Goal: Task Accomplishment & Management: Complete application form

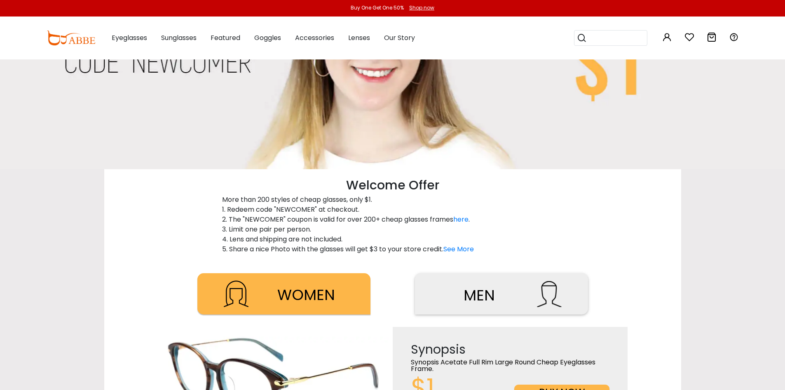
scroll to position [412, 0]
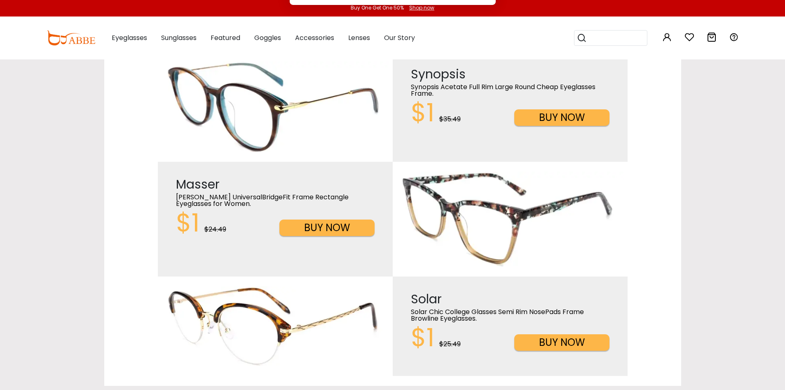
click at [408, 50] on button "Later" at bounding box center [409, 53] width 37 height 21
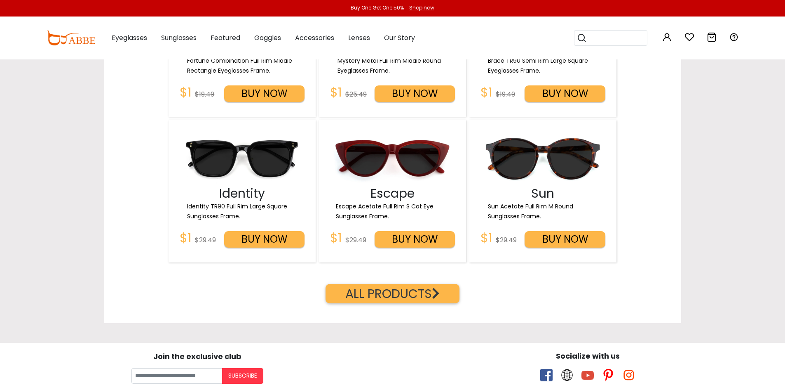
scroll to position [1374, 0]
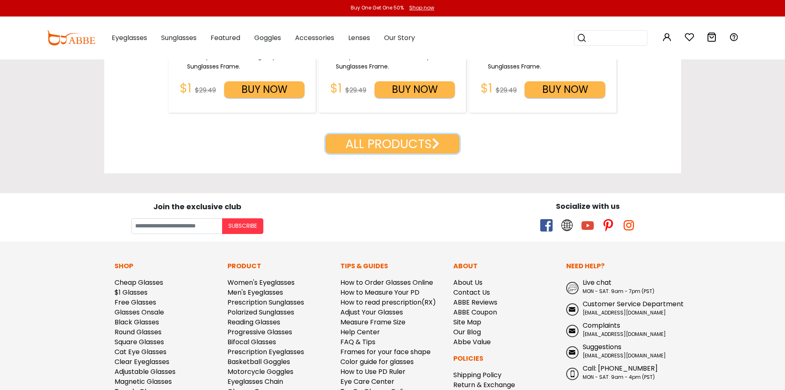
click at [397, 141] on button "ALL PRODUCTS" at bounding box center [393, 143] width 134 height 19
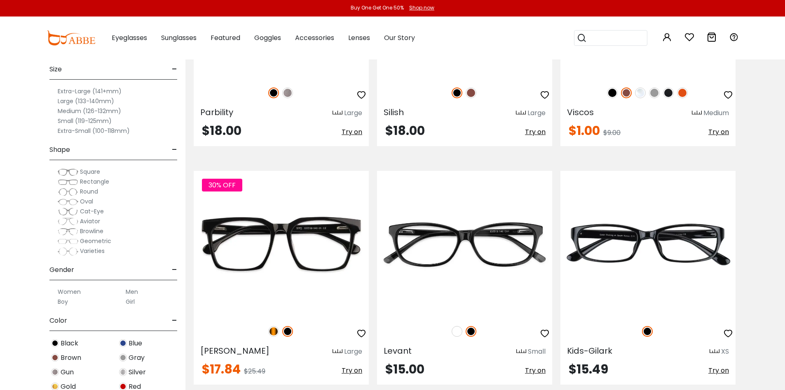
scroll to position [1649, 0]
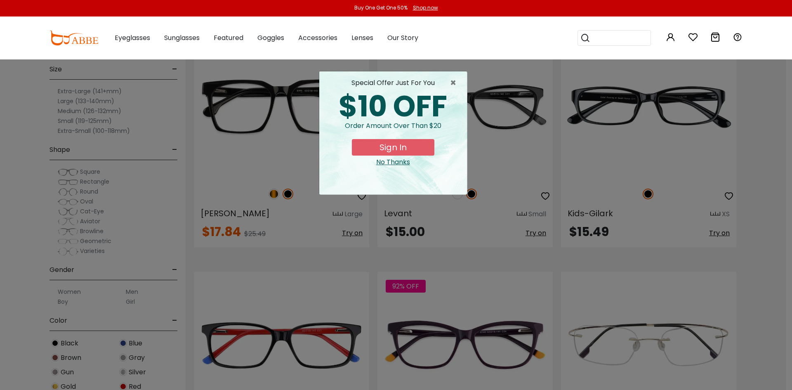
click at [269, 195] on div "× special offer just for you $10 OFF Order amount over than $20 Sign In No Than…" at bounding box center [396, 195] width 792 height 390
click at [452, 84] on span "×" at bounding box center [455, 83] width 10 height 10
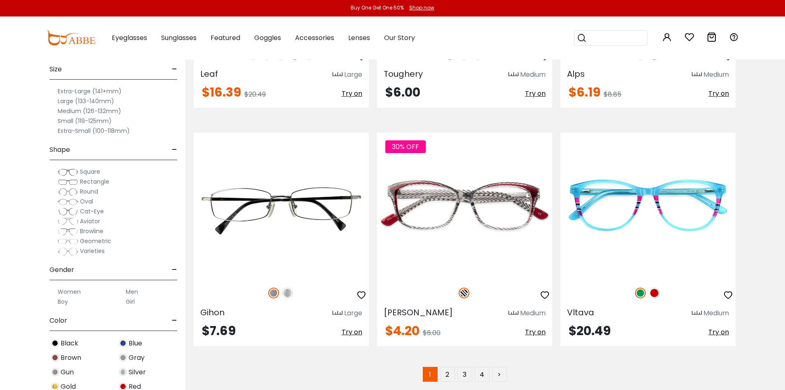
scroll to position [4673, 0]
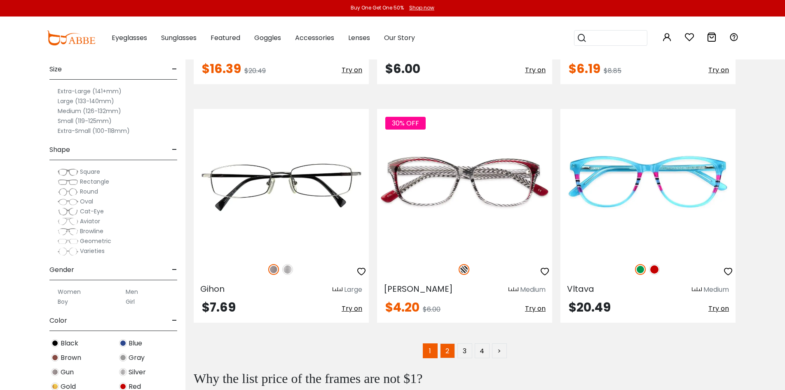
click at [447, 353] on link "2" at bounding box center [447, 350] width 15 height 15
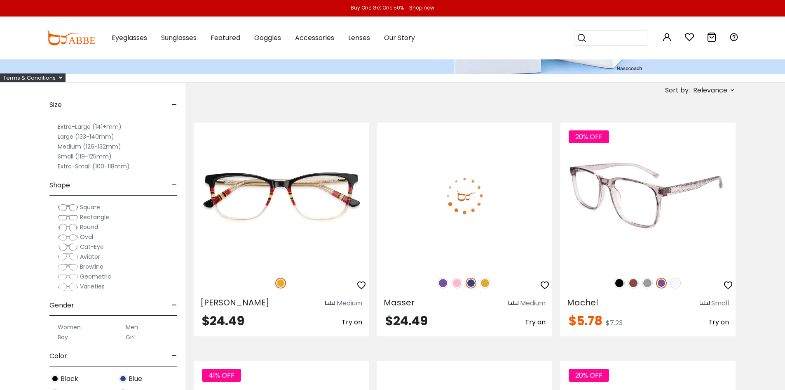
scroll to position [137, 0]
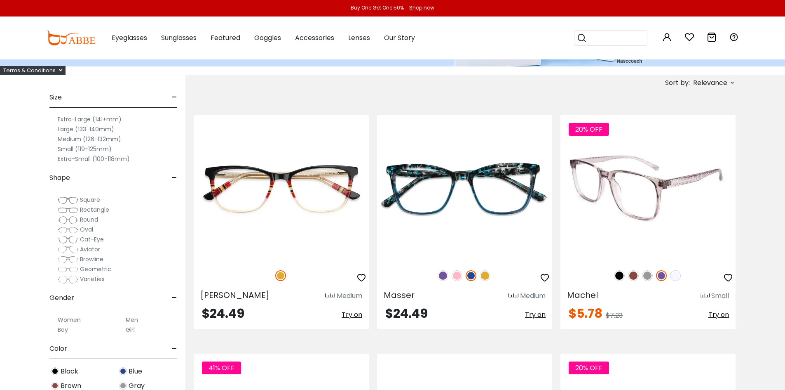
click at [634, 275] on img at bounding box center [633, 275] width 11 height 11
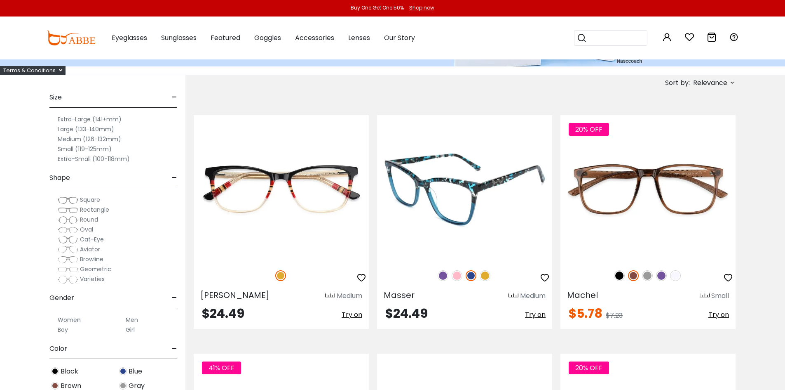
click at [489, 275] on img at bounding box center [485, 275] width 11 height 11
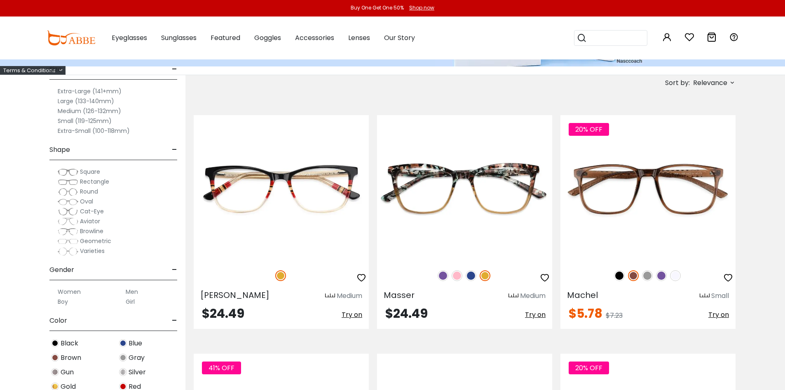
scroll to position [275, 0]
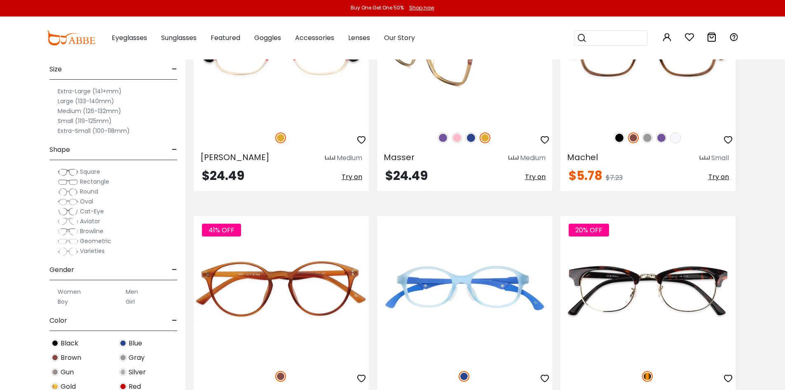
click at [542, 141] on icon "button" at bounding box center [545, 140] width 10 height 10
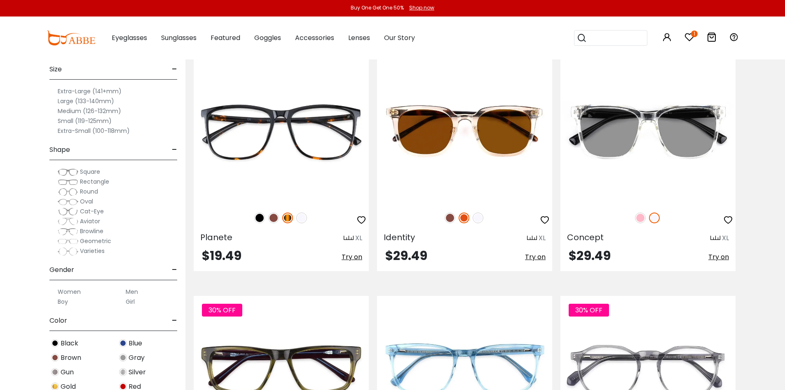
scroll to position [687, 0]
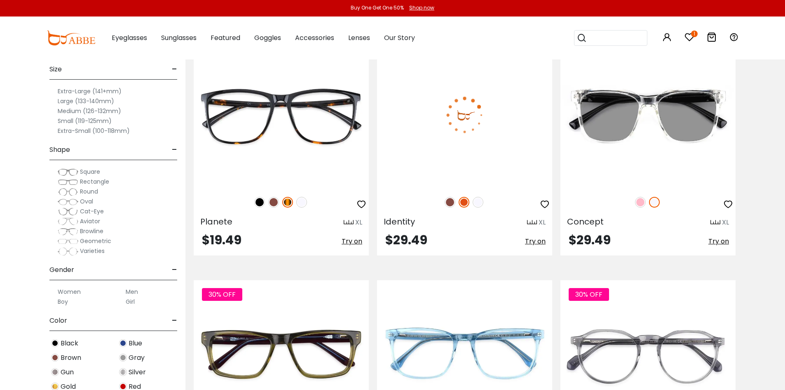
click at [447, 200] on img at bounding box center [450, 202] width 11 height 11
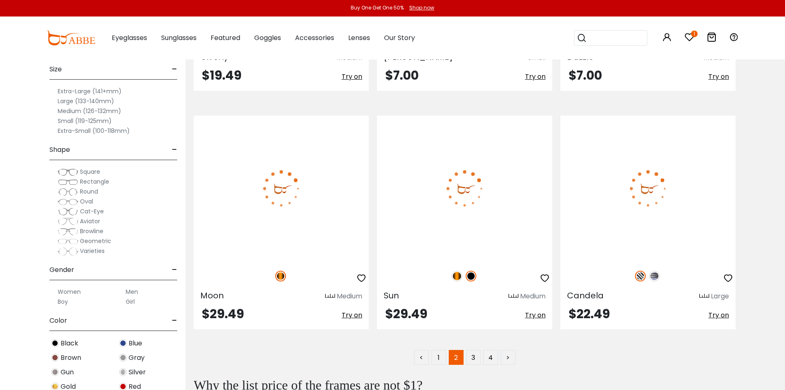
scroll to position [4673, 0]
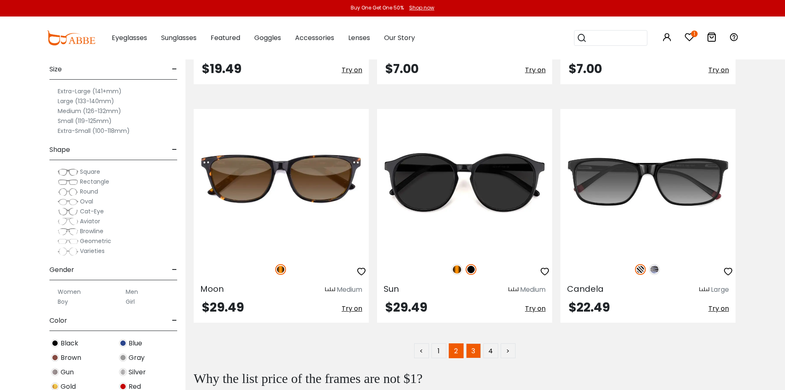
click at [477, 348] on link "3" at bounding box center [473, 350] width 15 height 15
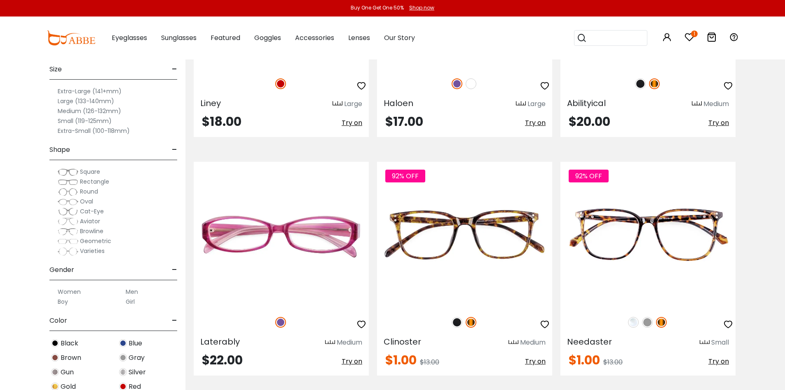
scroll to position [4398, 0]
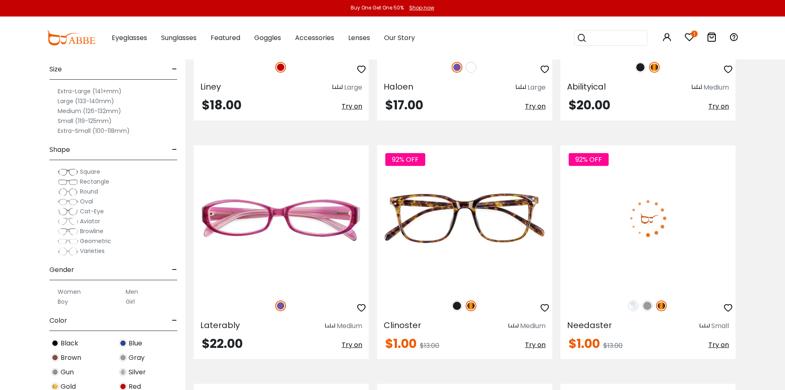
click at [601, 269] on img at bounding box center [648, 218] width 175 height 146
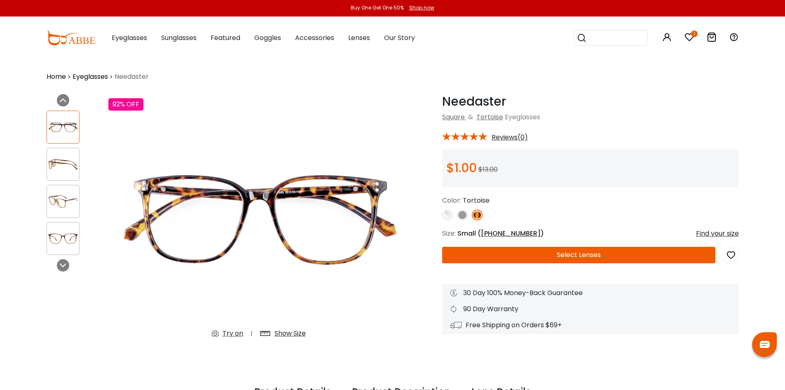
click at [467, 214] on img at bounding box center [462, 214] width 11 height 11
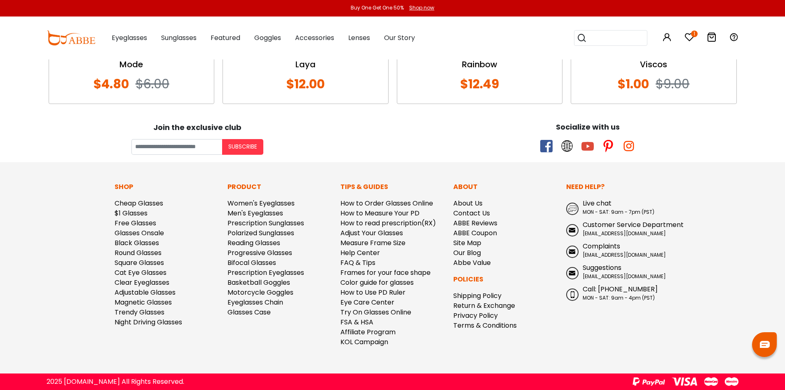
scroll to position [672, 0]
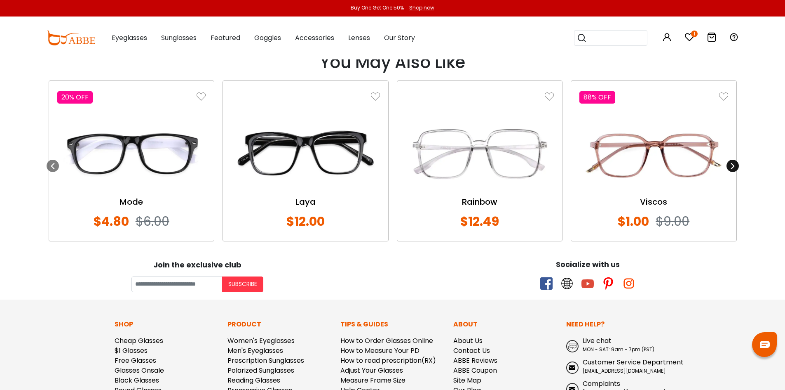
click at [731, 167] on icon at bounding box center [733, 165] width 7 height 7
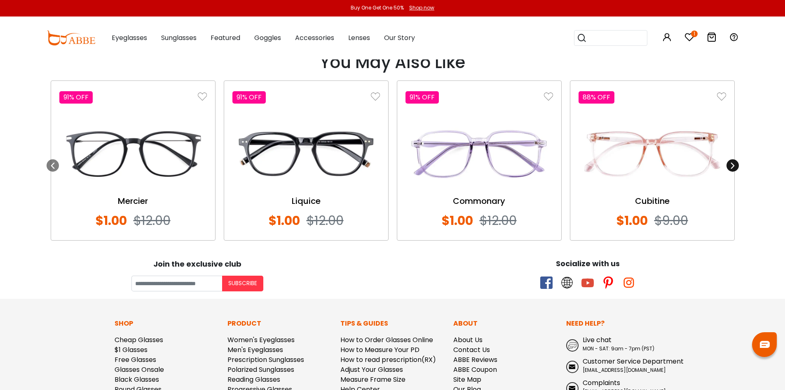
click at [731, 167] on icon at bounding box center [733, 165] width 7 height 7
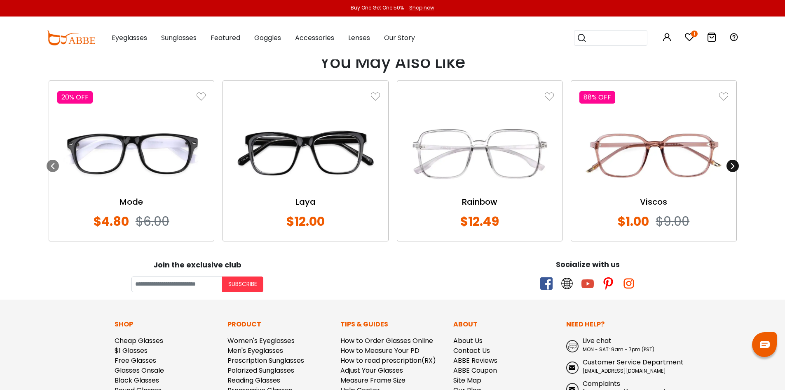
click at [731, 167] on icon at bounding box center [733, 165] width 7 height 7
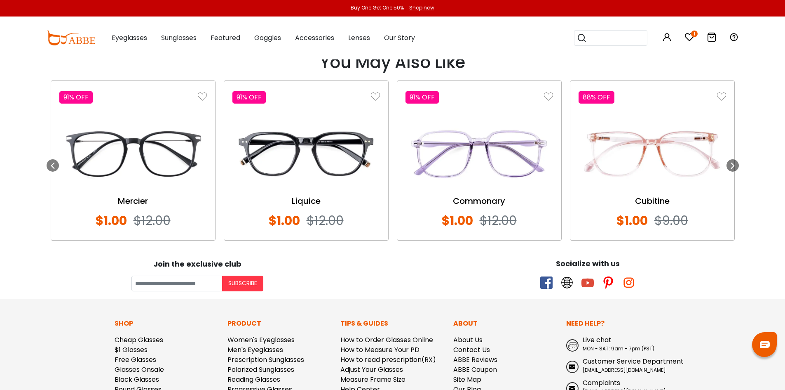
click at [672, 162] on img at bounding box center [653, 154] width 148 height 74
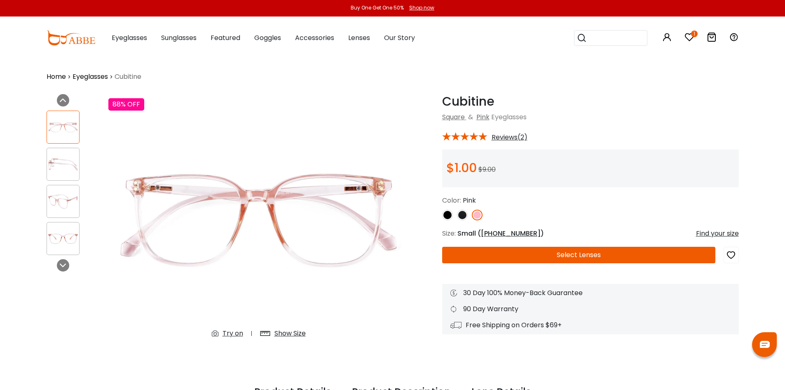
click at [65, 195] on img at bounding box center [63, 201] width 32 height 16
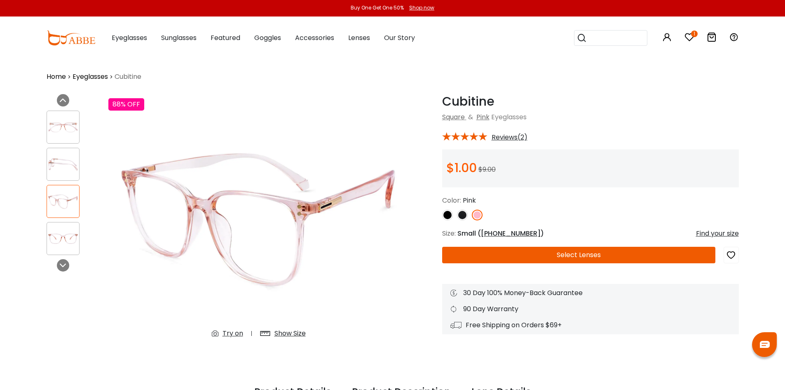
click at [66, 228] on div at bounding box center [63, 238] width 33 height 33
click at [70, 118] on div at bounding box center [63, 126] width 33 height 33
click at [63, 181] on div at bounding box center [74, 182] width 54 height 153
click at [66, 159] on img at bounding box center [63, 164] width 32 height 16
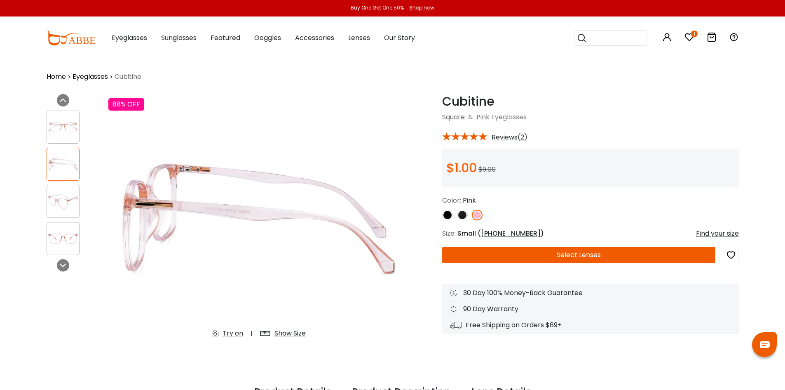
click at [60, 127] on img at bounding box center [63, 127] width 32 height 16
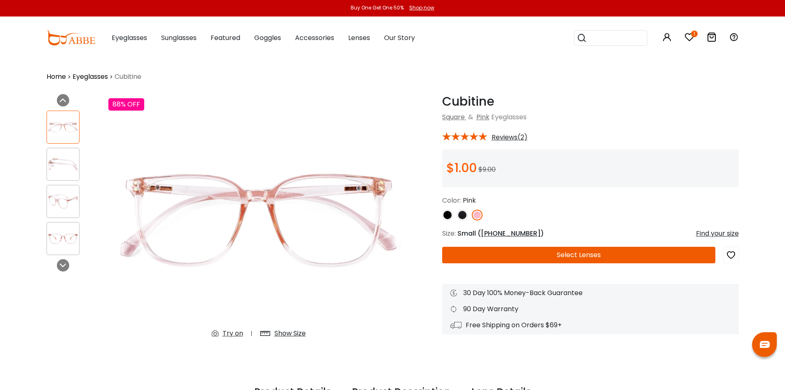
click at [63, 165] on img at bounding box center [63, 164] width 32 height 16
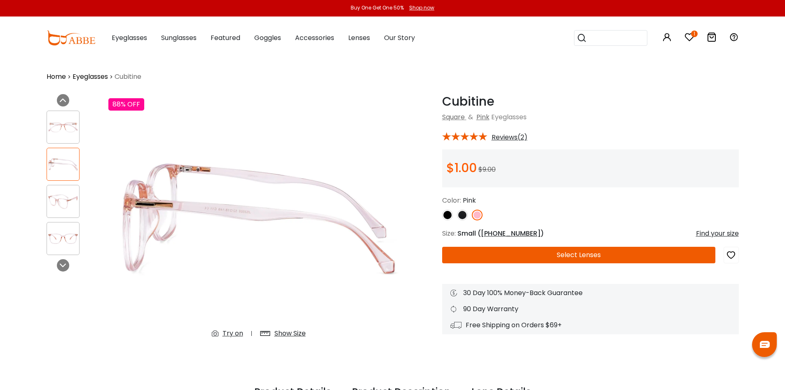
click at [70, 203] on img at bounding box center [63, 201] width 32 height 16
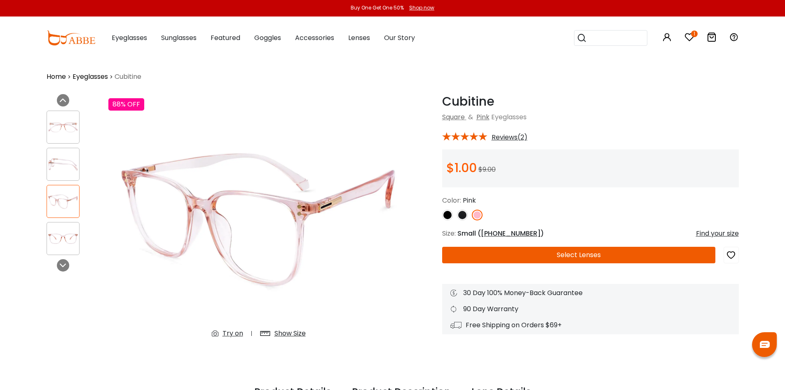
click at [75, 238] on img at bounding box center [63, 238] width 32 height 16
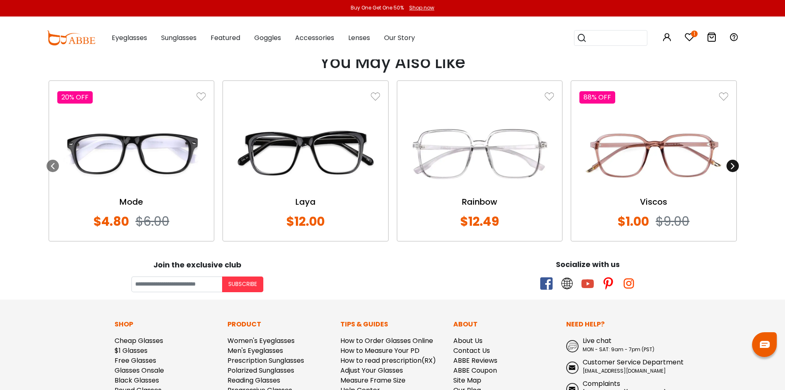
click at [733, 165] on icon at bounding box center [733, 165] width 7 height 7
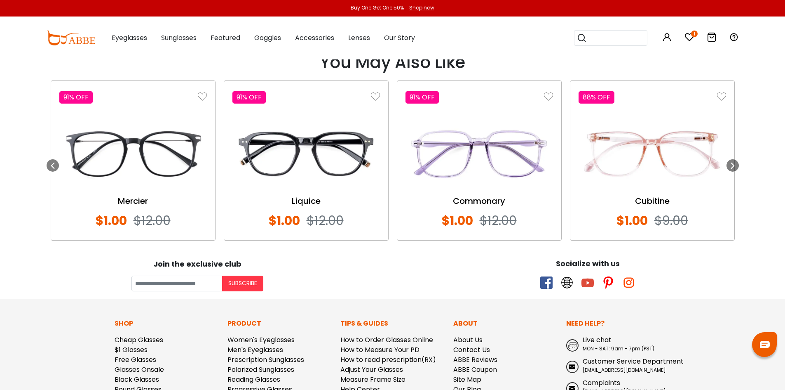
click at [722, 96] on img at bounding box center [721, 96] width 9 height 9
click at [729, 165] on div at bounding box center [733, 165] width 12 height 12
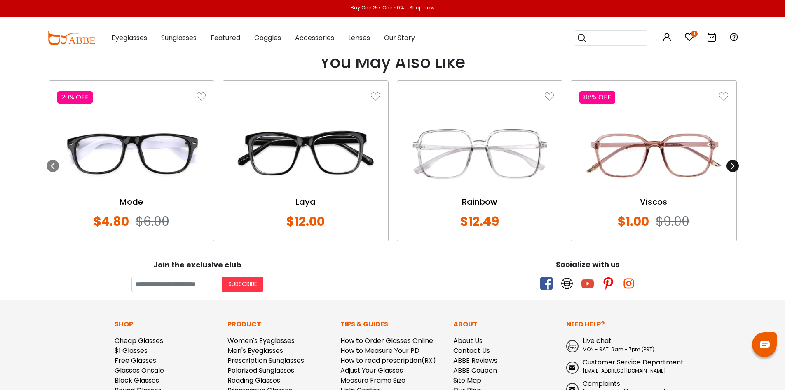
click at [729, 165] on div at bounding box center [733, 166] width 12 height 12
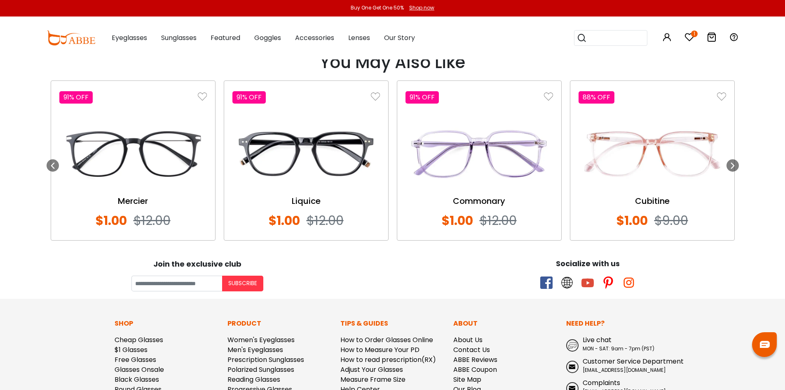
click at [724, 95] on img at bounding box center [721, 96] width 9 height 9
click at [722, 95] on img at bounding box center [721, 96] width 9 height 9
click at [732, 165] on icon at bounding box center [733, 165] width 7 height 7
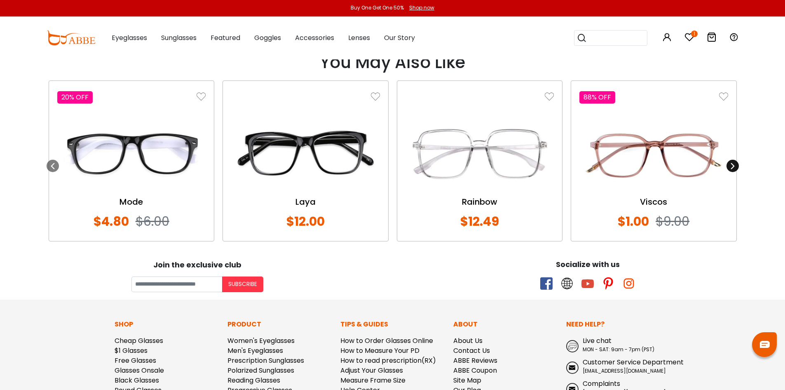
click at [732, 165] on icon at bounding box center [733, 165] width 7 height 7
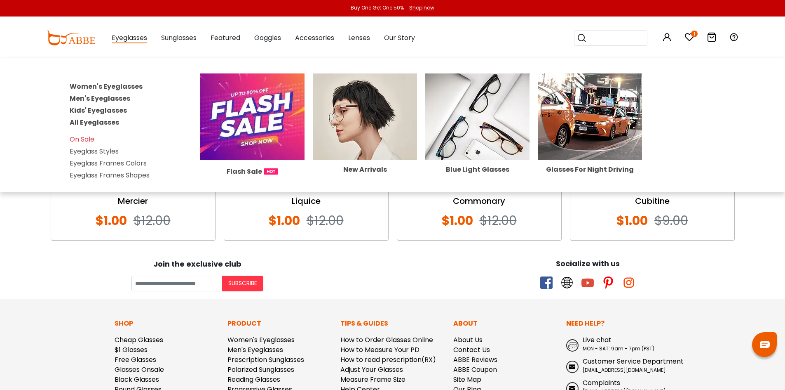
click at [105, 86] on link "Women's Eyeglasses" at bounding box center [106, 86] width 73 height 9
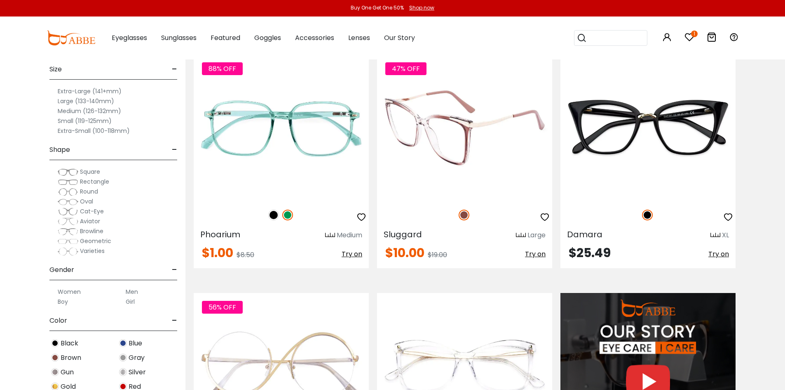
scroll to position [687, 0]
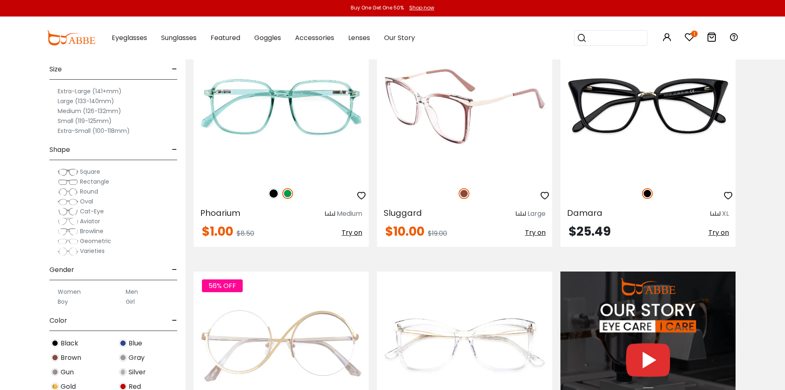
click at [543, 193] on icon "button" at bounding box center [545, 195] width 10 height 10
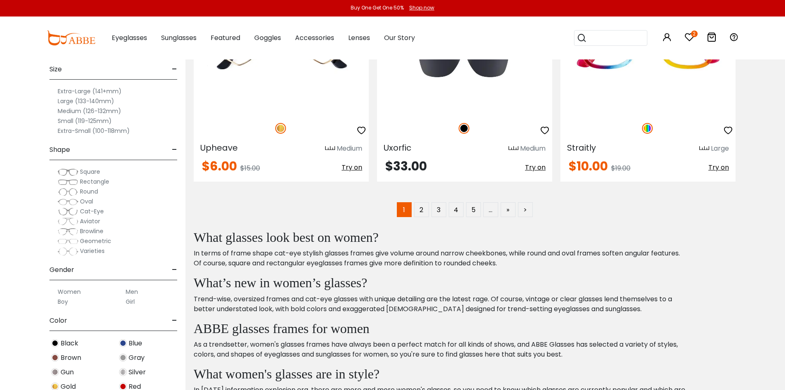
scroll to position [4810, 0]
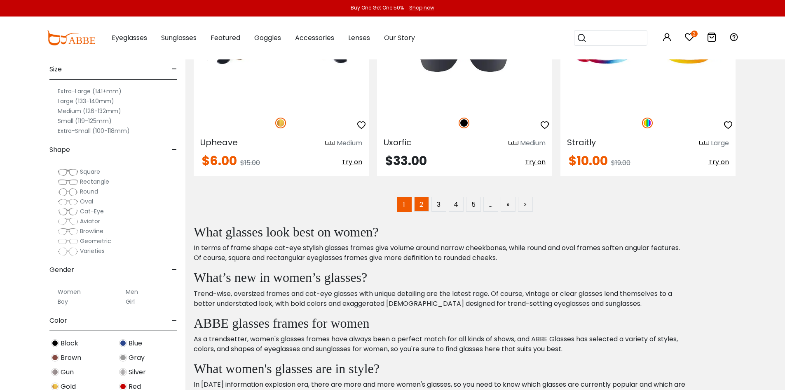
click at [421, 200] on link "2" at bounding box center [421, 204] width 15 height 15
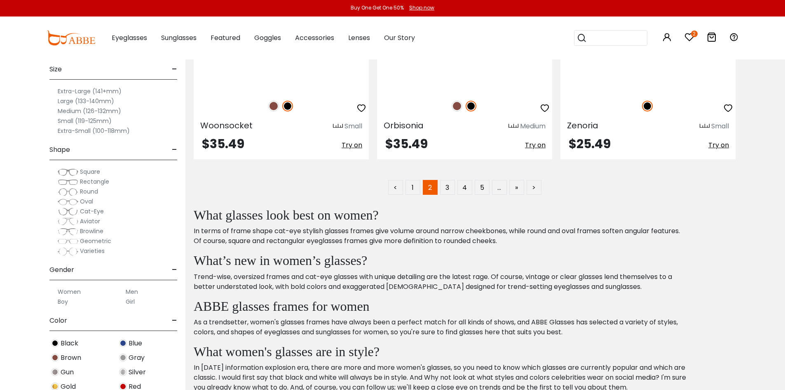
scroll to position [4810, 0]
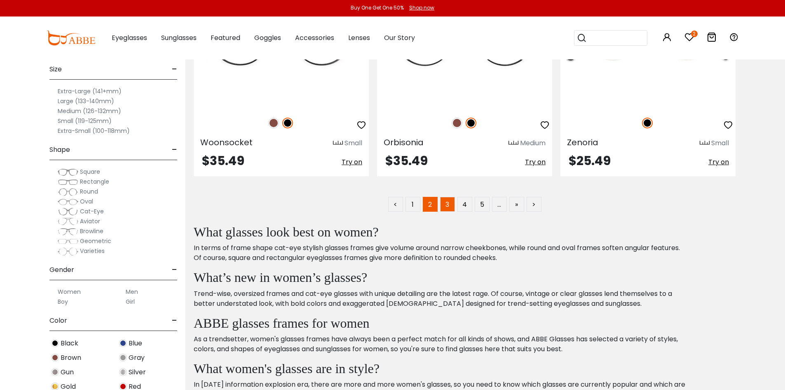
click at [443, 203] on link "3" at bounding box center [447, 204] width 15 height 15
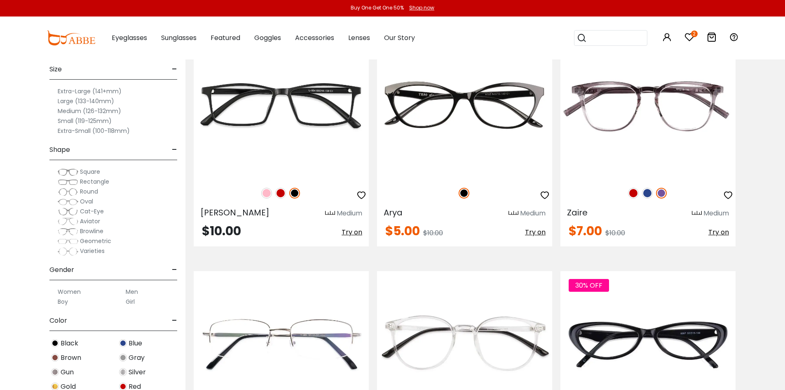
scroll to position [1649, 0]
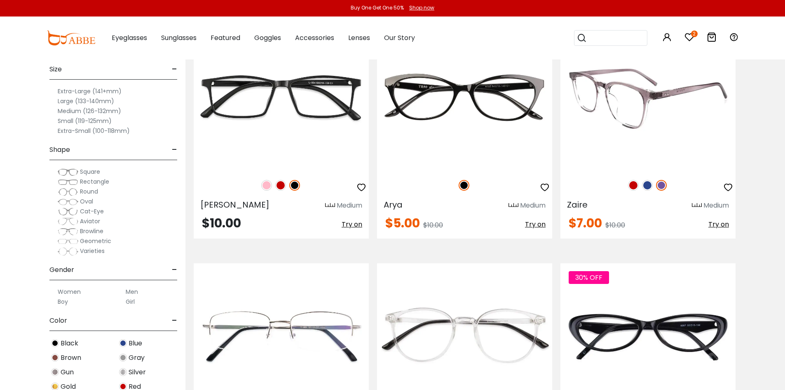
click at [632, 105] on img at bounding box center [648, 98] width 175 height 146
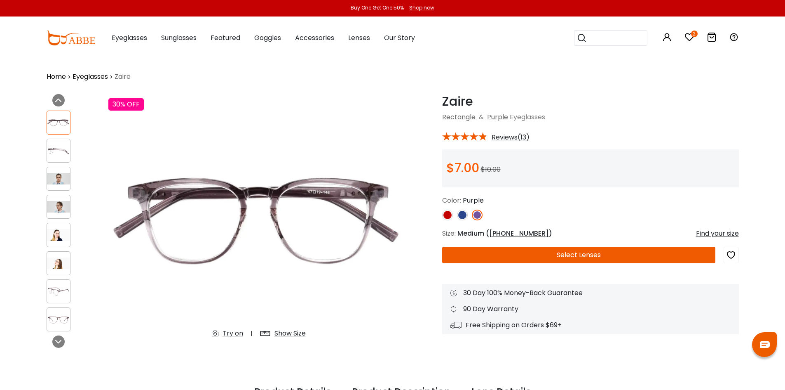
click at [59, 150] on img at bounding box center [58, 151] width 23 height 12
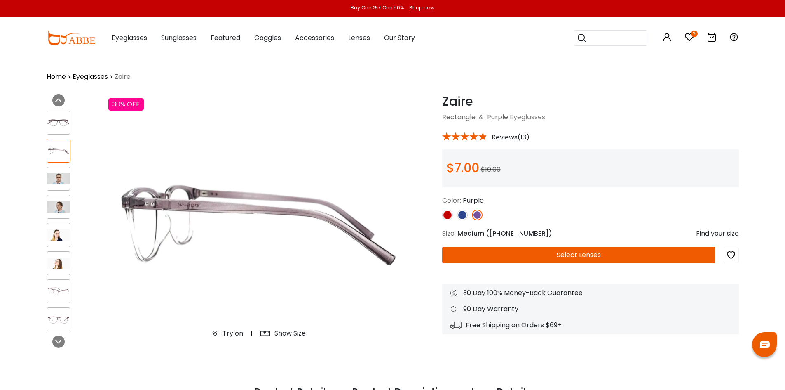
click at [61, 115] on div at bounding box center [59, 122] width 24 height 24
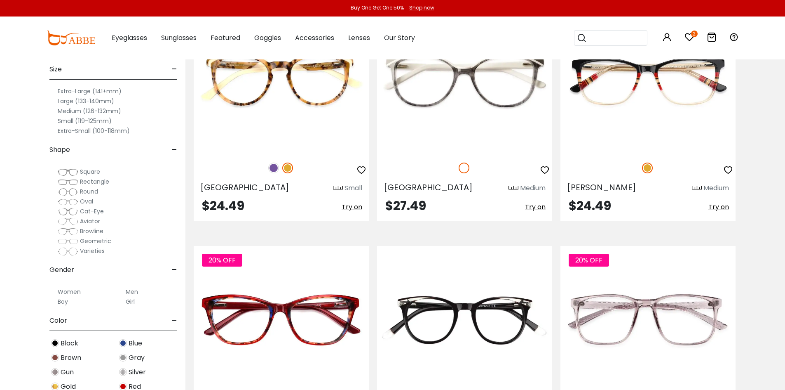
scroll to position [3711, 0]
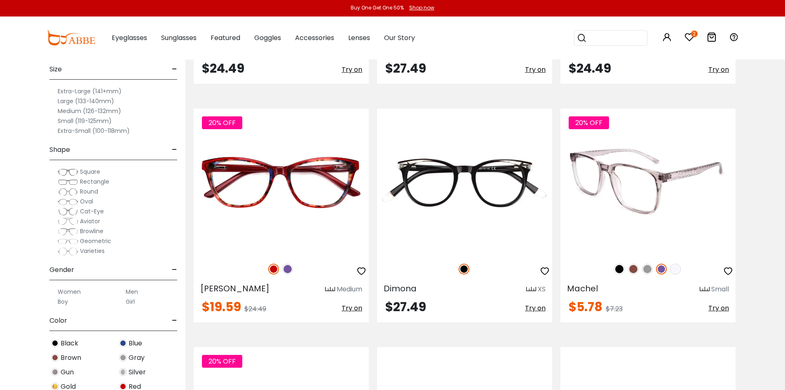
click at [634, 269] on img at bounding box center [633, 268] width 11 height 11
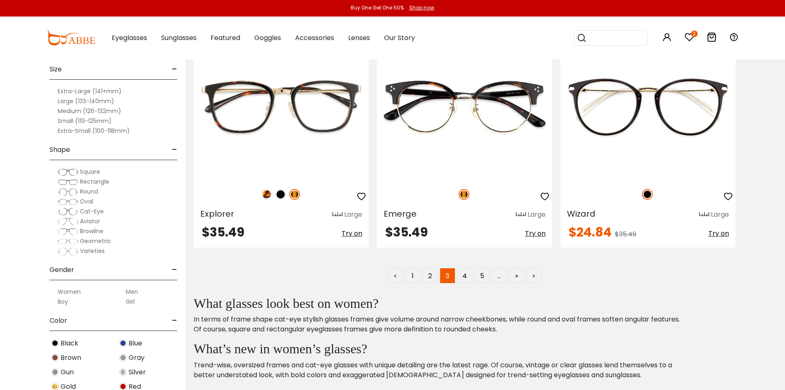
scroll to position [4810, 0]
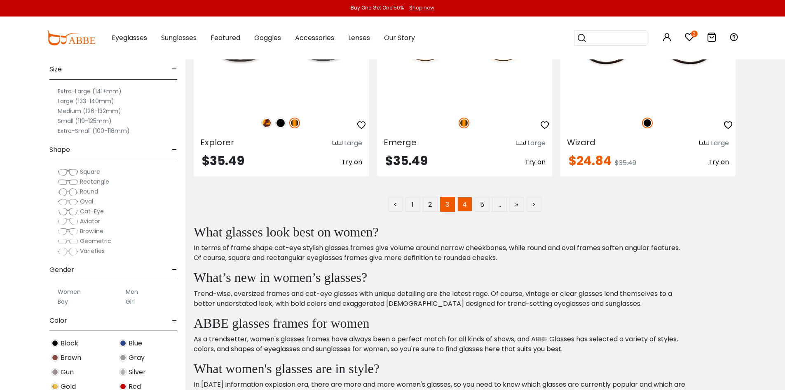
click at [465, 201] on link "4" at bounding box center [465, 204] width 15 height 15
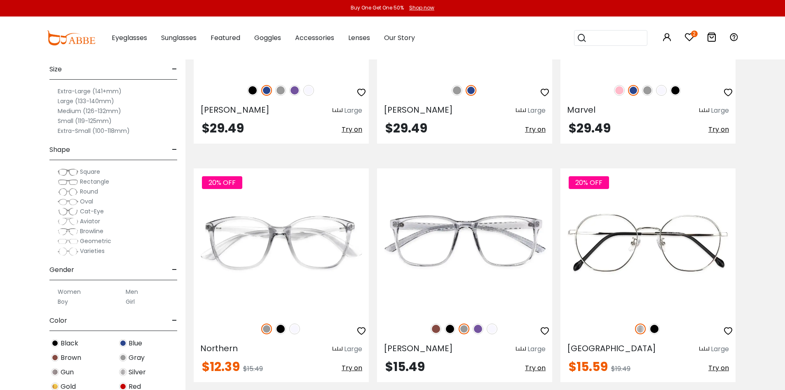
scroll to position [1512, 0]
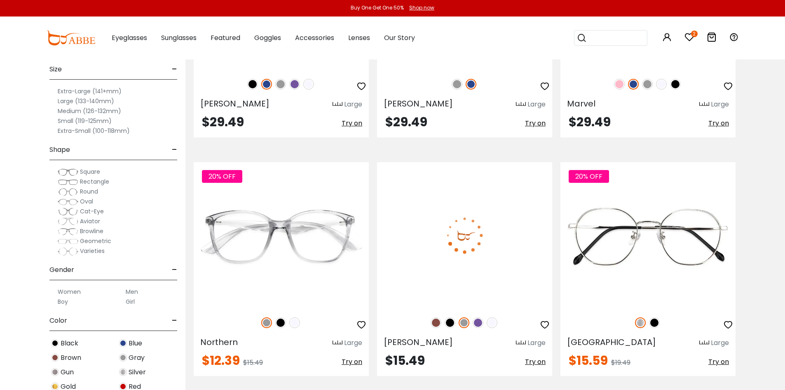
click at [436, 325] on img at bounding box center [436, 322] width 11 height 11
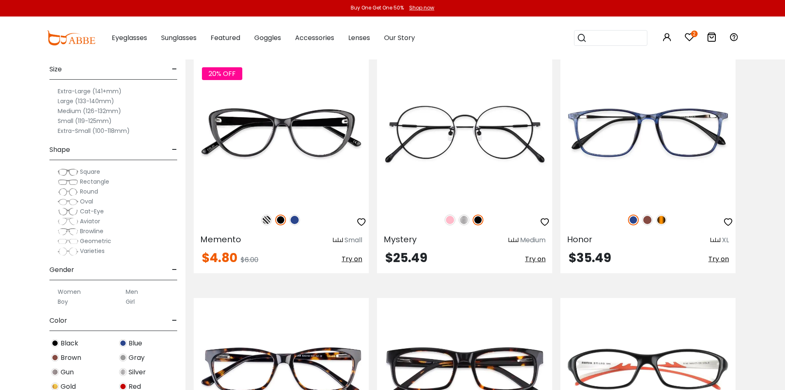
scroll to position [2336, 0]
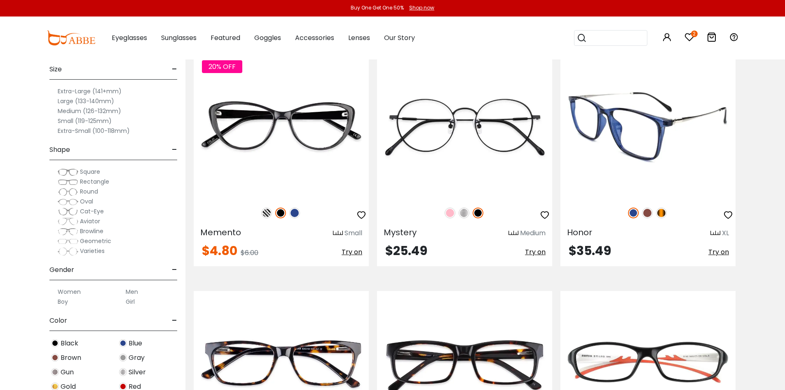
click at [649, 212] on img at bounding box center [647, 212] width 11 height 11
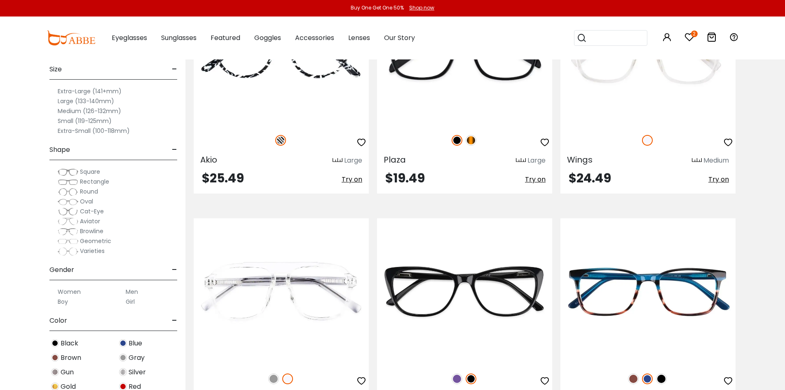
scroll to position [3023, 0]
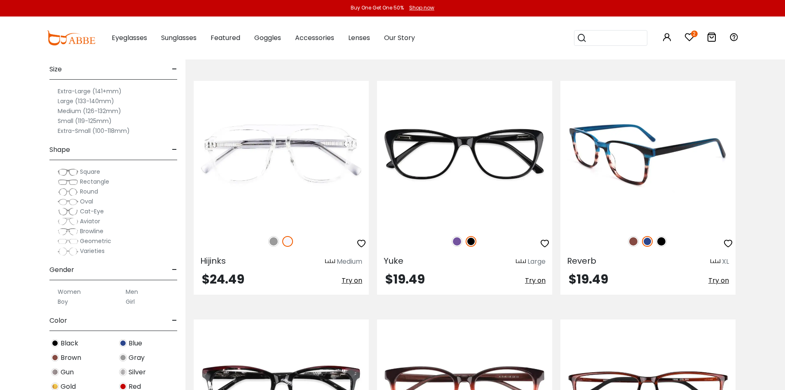
click at [632, 241] on img at bounding box center [633, 241] width 11 height 11
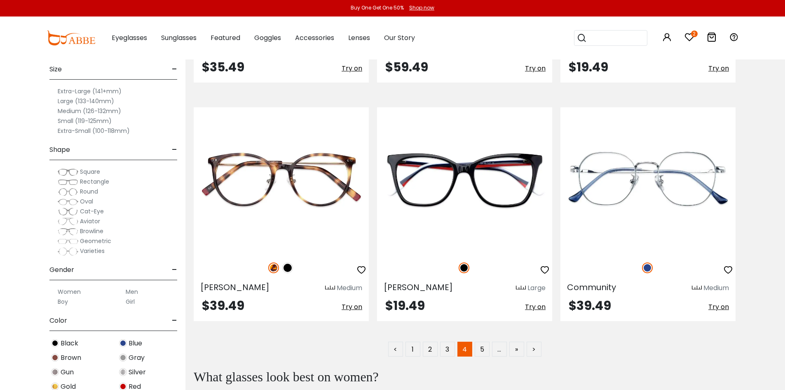
scroll to position [4673, 0]
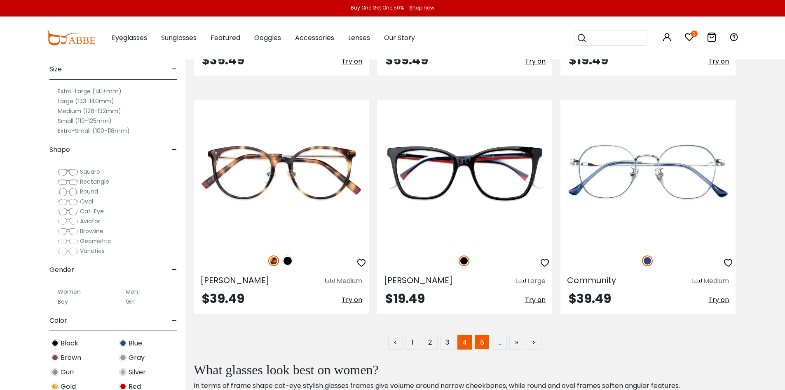
click at [482, 343] on link "5" at bounding box center [482, 341] width 15 height 15
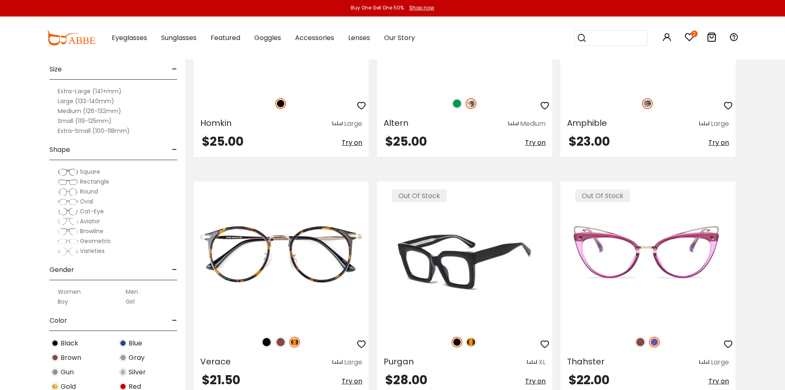
scroll to position [3023, 0]
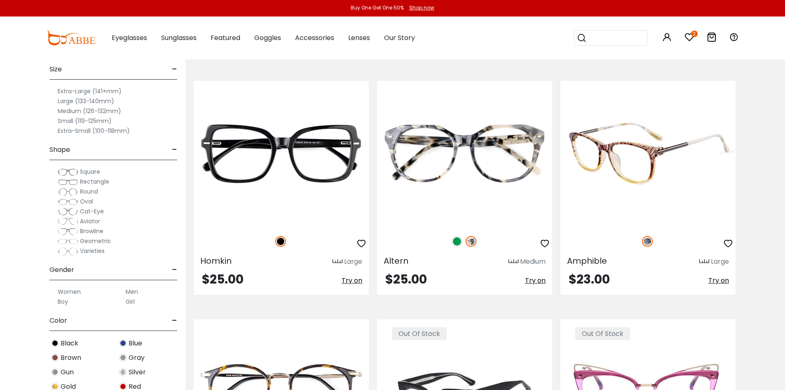
click at [644, 153] on img at bounding box center [648, 154] width 175 height 146
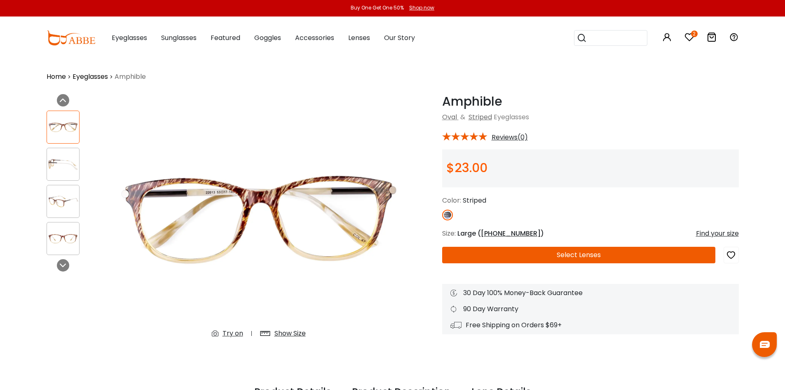
click at [61, 196] on img at bounding box center [63, 201] width 32 height 16
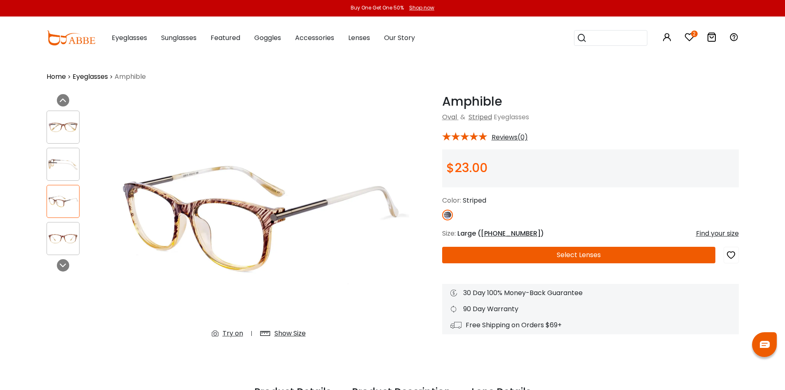
click at [63, 236] on img at bounding box center [63, 238] width 32 height 16
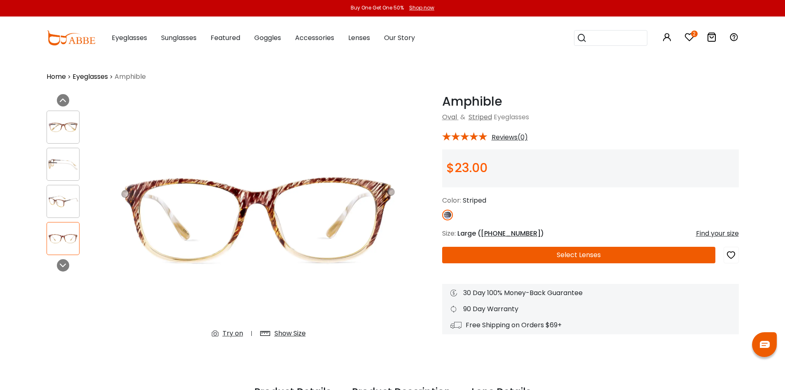
click at [60, 122] on img at bounding box center [63, 127] width 32 height 16
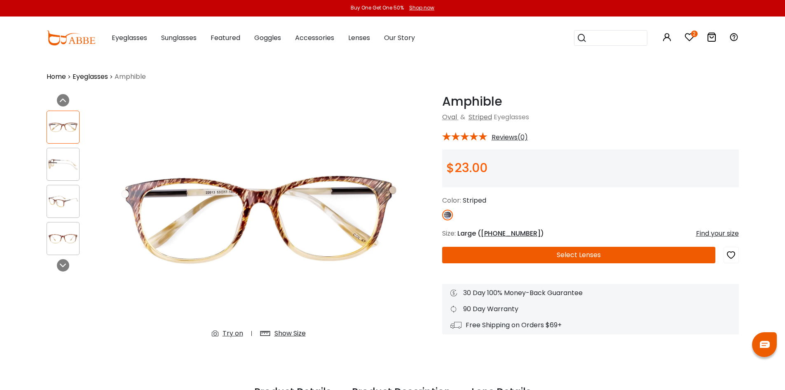
click at [56, 157] on img at bounding box center [63, 164] width 32 height 16
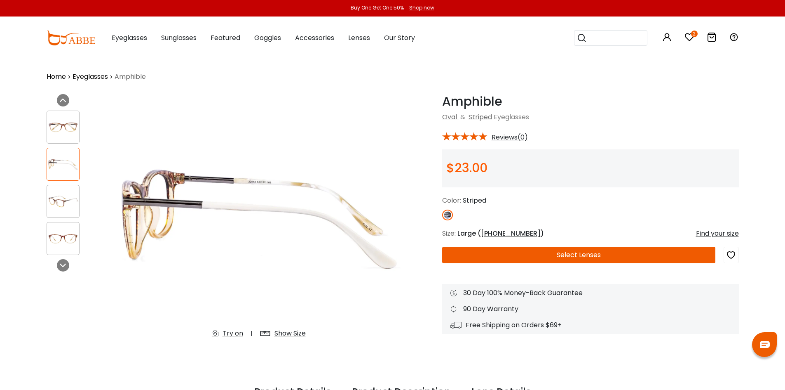
click at [61, 189] on div at bounding box center [63, 201] width 33 height 33
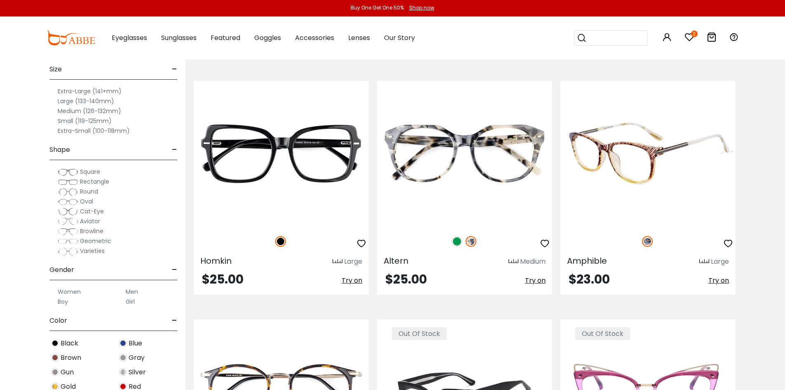
scroll to position [2886, 0]
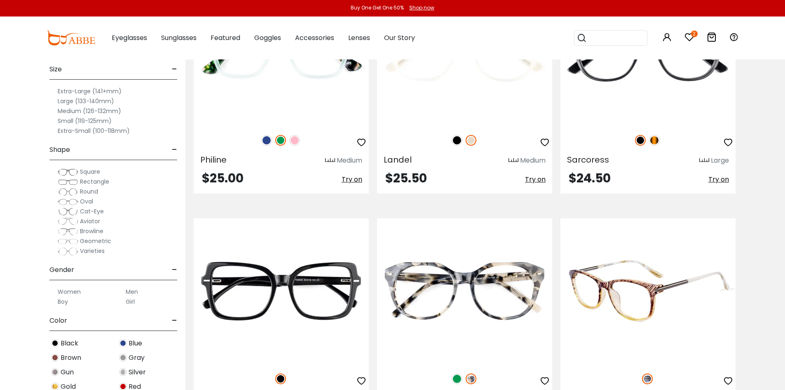
click at [729, 380] on icon "button" at bounding box center [729, 381] width 10 height 10
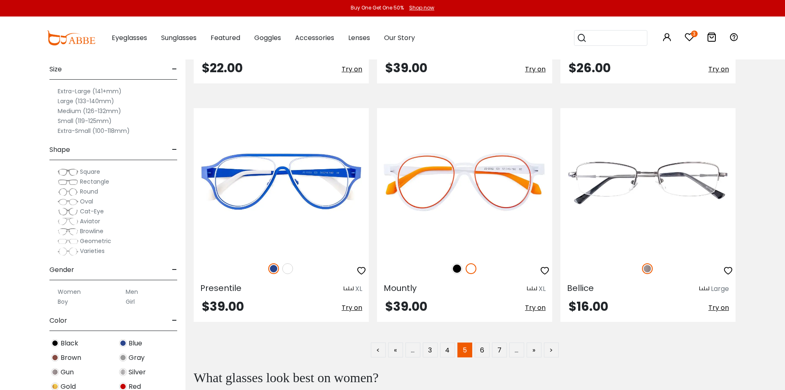
scroll to position [4673, 0]
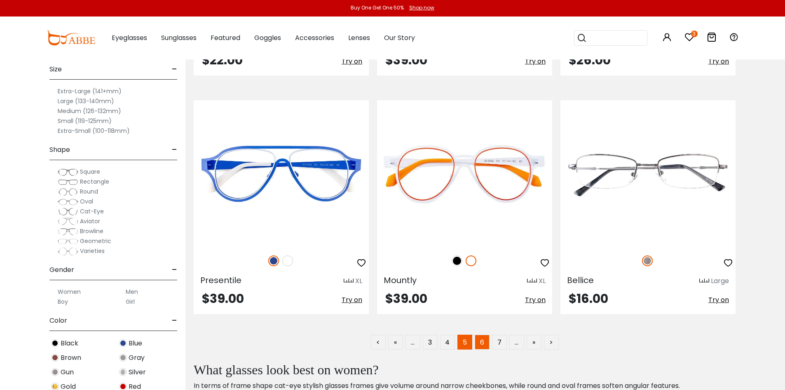
click at [479, 340] on link "6" at bounding box center [482, 341] width 15 height 15
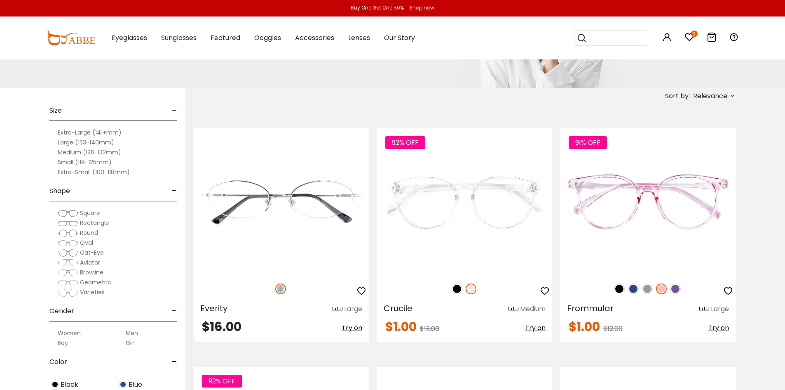
scroll to position [137, 0]
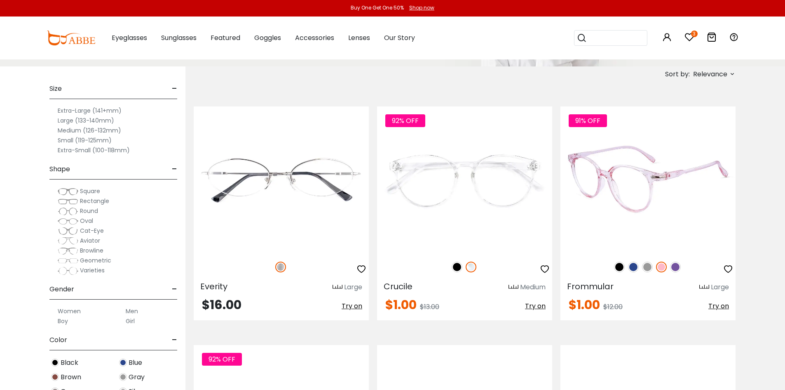
click at [673, 263] on img at bounding box center [675, 266] width 11 height 11
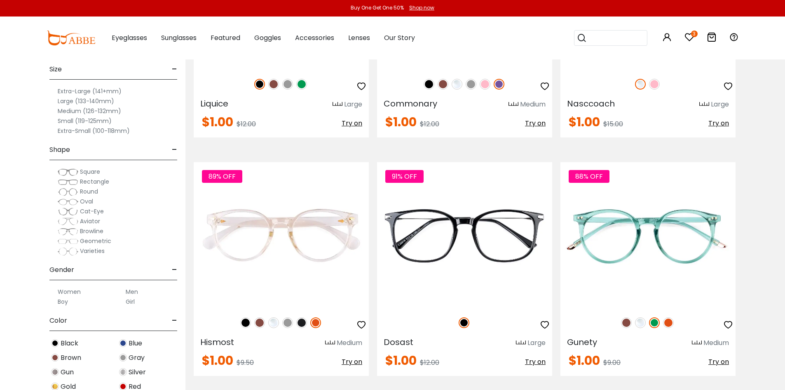
scroll to position [1649, 0]
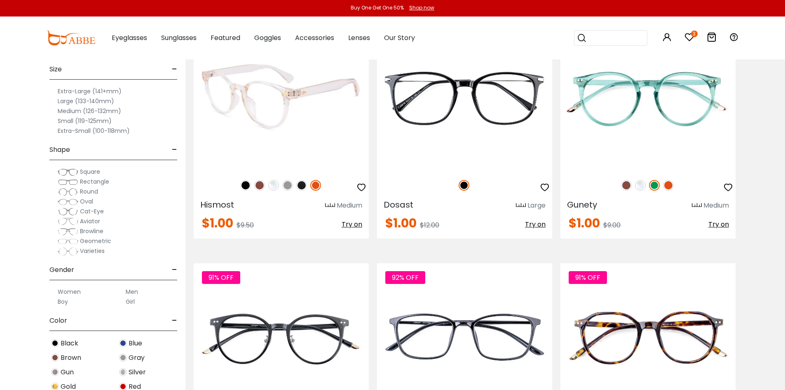
click at [255, 182] on img at bounding box center [259, 185] width 11 height 11
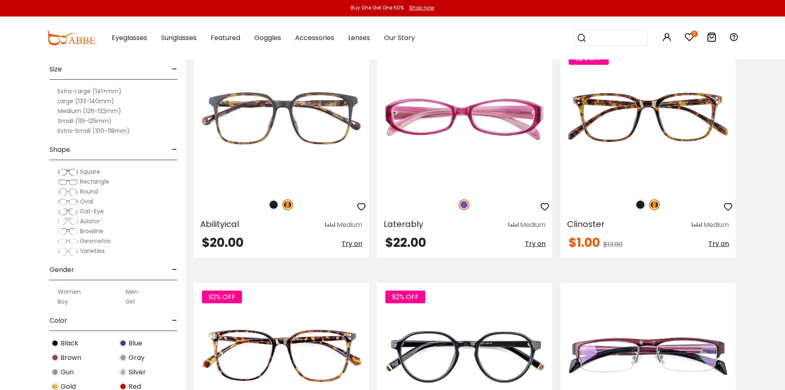
scroll to position [3436, 0]
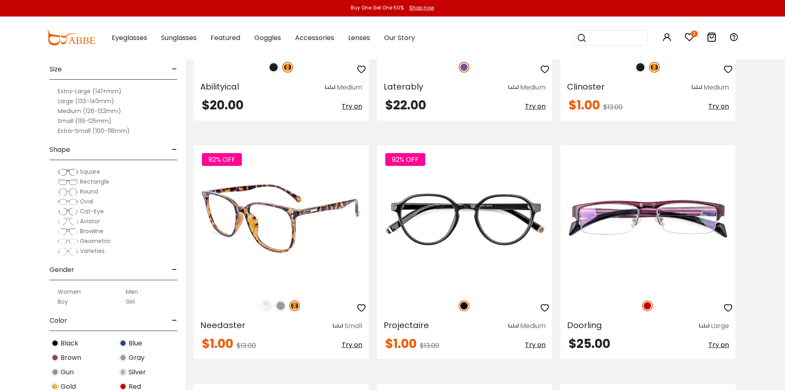
click at [281, 304] on img at bounding box center [280, 305] width 11 height 11
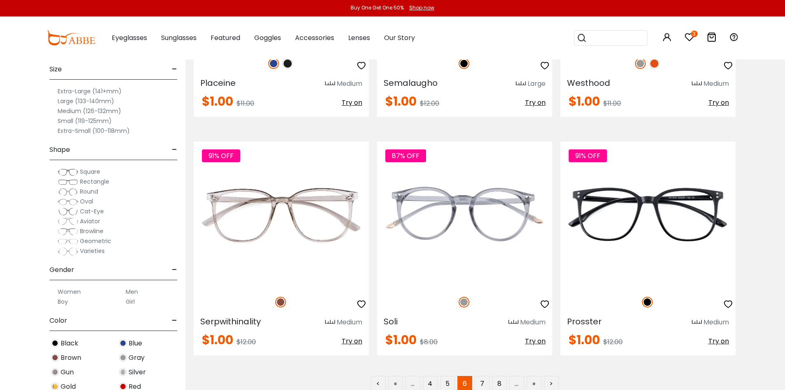
scroll to position [4673, 0]
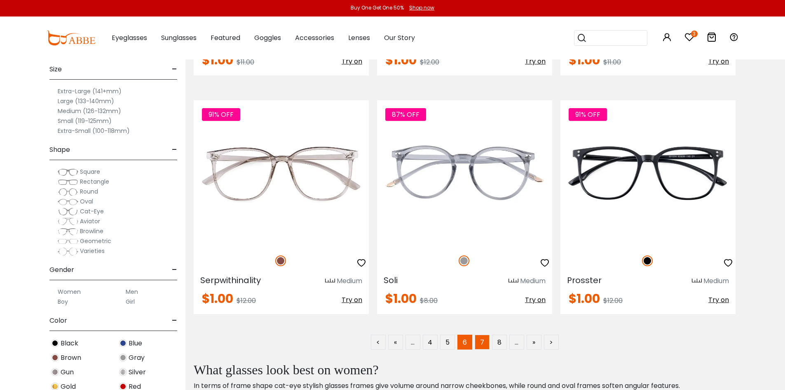
click at [486, 340] on link "7" at bounding box center [482, 341] width 15 height 15
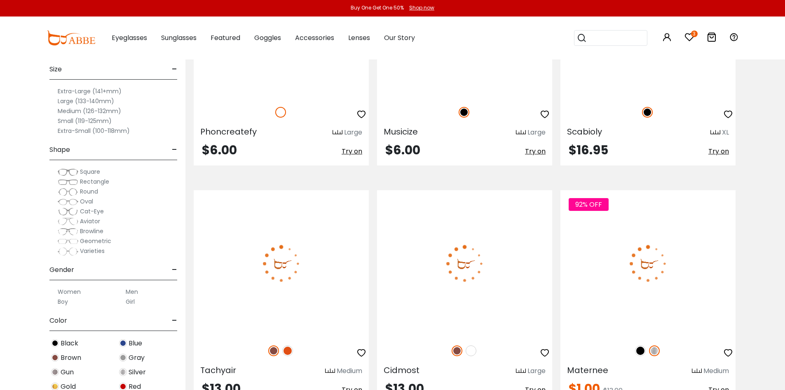
scroll to position [2474, 0]
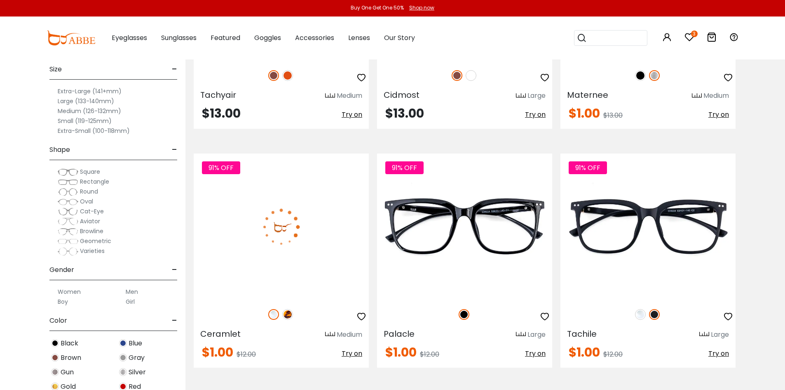
click at [288, 315] on img at bounding box center [287, 314] width 11 height 11
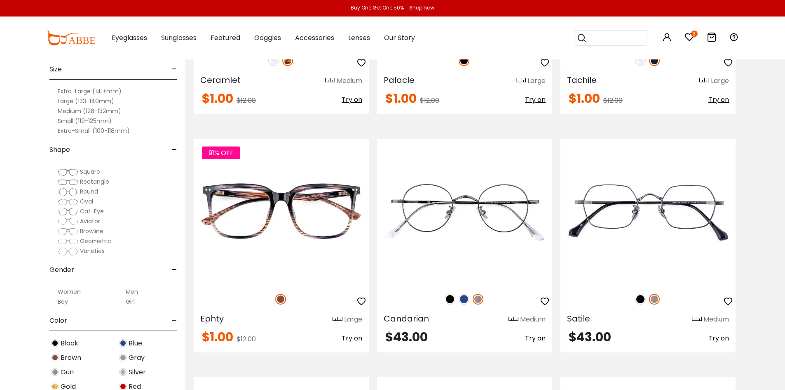
scroll to position [2749, 0]
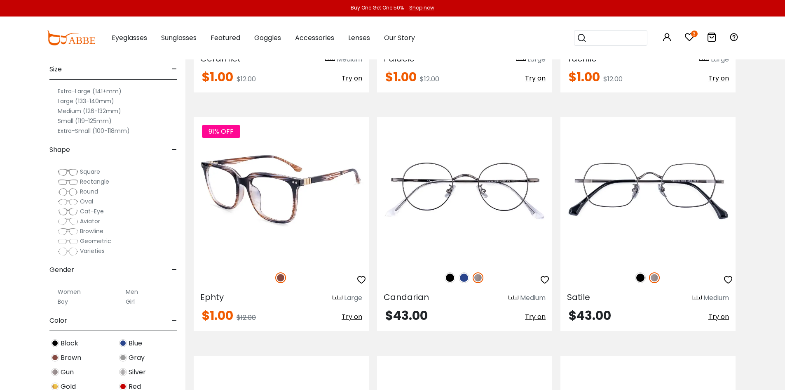
click at [289, 207] on img at bounding box center [281, 190] width 175 height 146
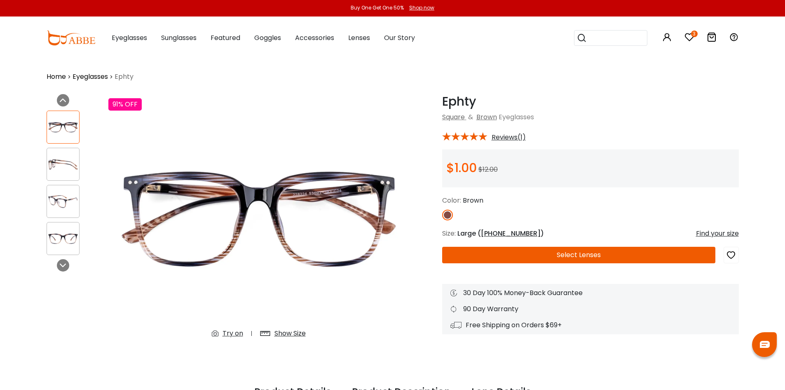
click at [732, 254] on icon "button" at bounding box center [731, 254] width 10 height 15
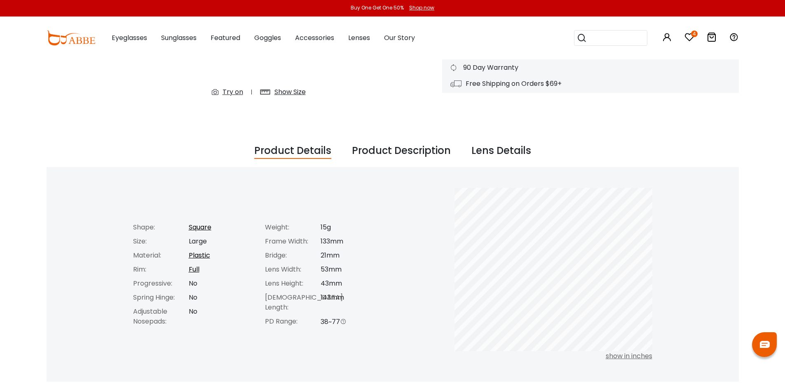
scroll to position [275, 0]
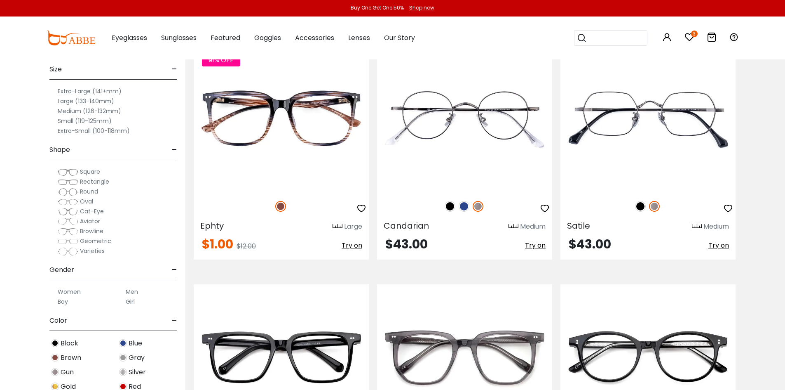
scroll to position [3025, 0]
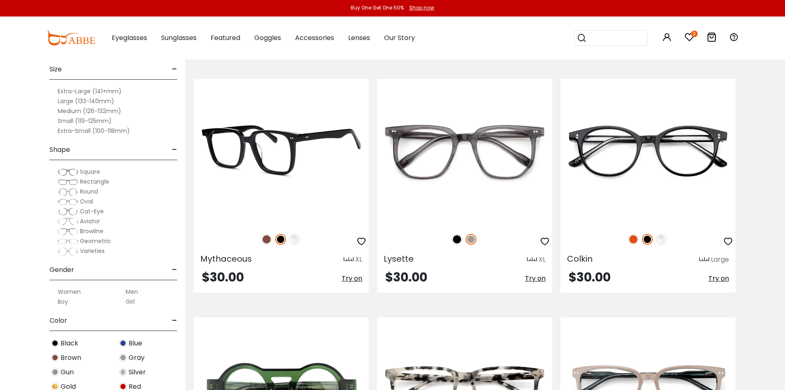
click at [267, 238] on img at bounding box center [266, 239] width 11 height 11
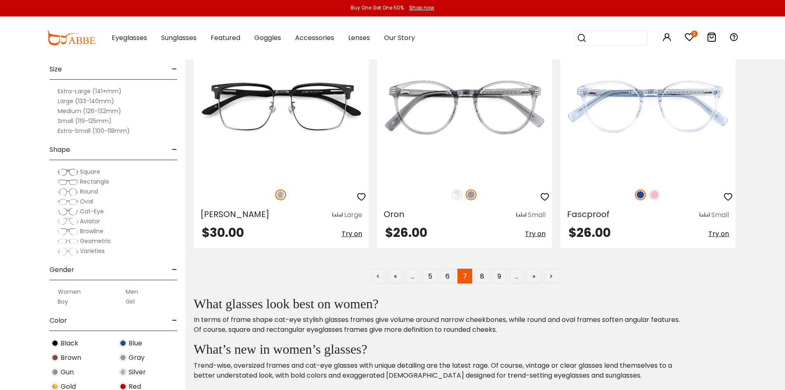
scroll to position [4812, 0]
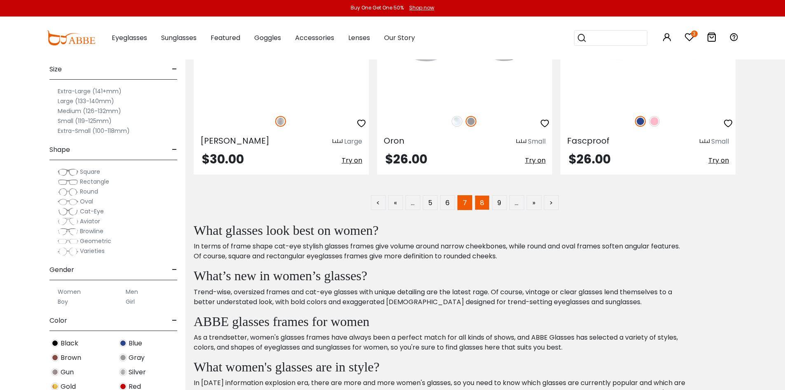
click at [480, 202] on link "8" at bounding box center [482, 202] width 15 height 15
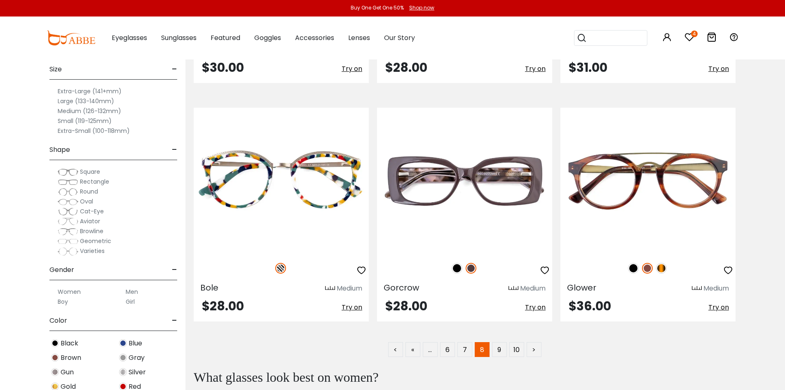
scroll to position [4673, 0]
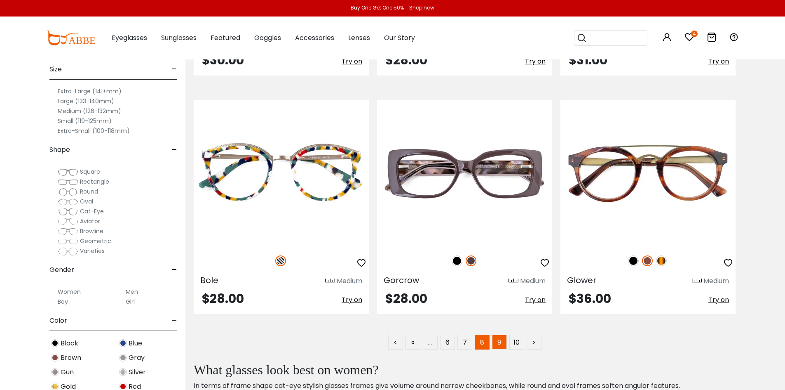
click at [503, 339] on link "9" at bounding box center [499, 341] width 15 height 15
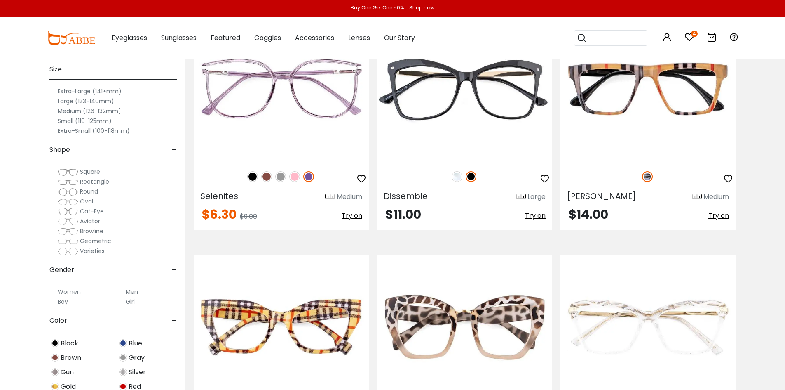
scroll to position [4535, 0]
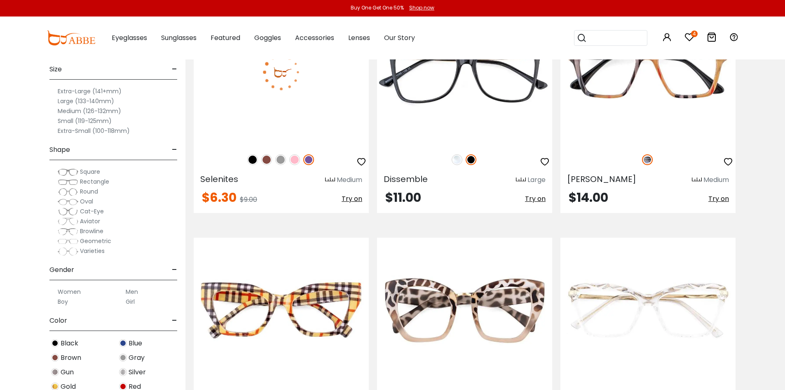
click at [268, 159] on img at bounding box center [266, 159] width 11 height 11
click at [309, 159] on img at bounding box center [308, 159] width 11 height 11
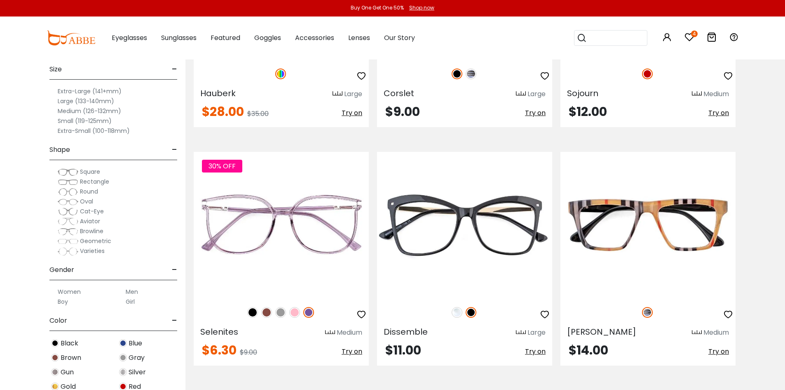
scroll to position [4398, 0]
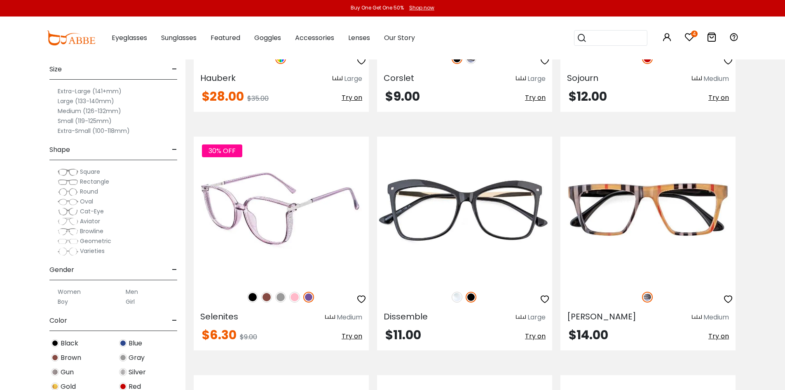
click at [364, 299] on icon "button" at bounding box center [362, 299] width 10 height 10
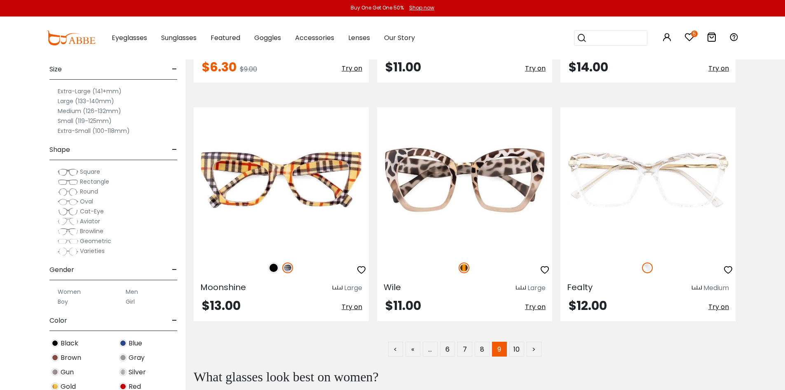
scroll to position [4673, 0]
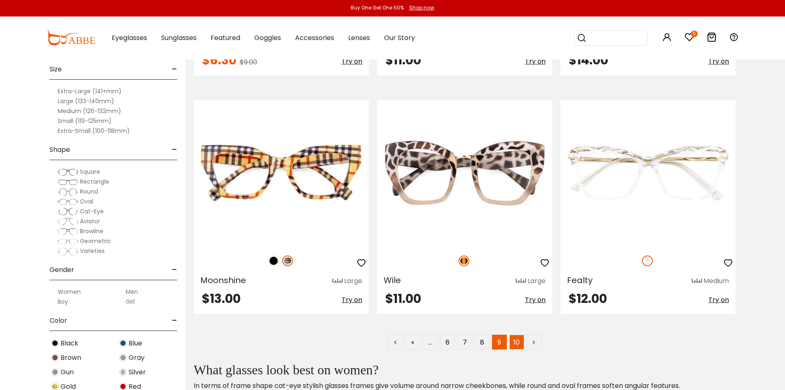
click at [521, 342] on link "10" at bounding box center [517, 341] width 15 height 15
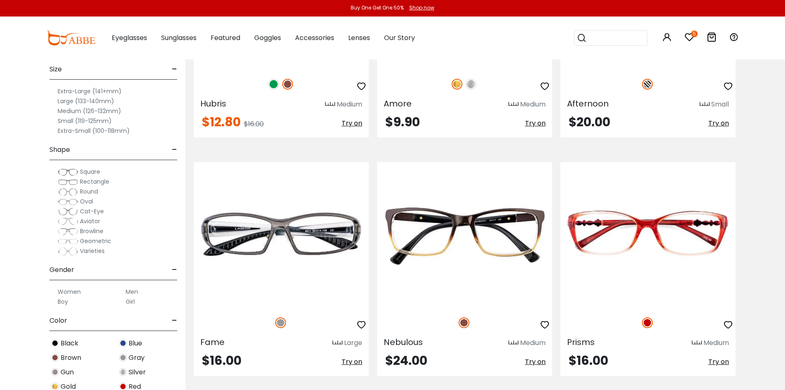
scroll to position [1649, 0]
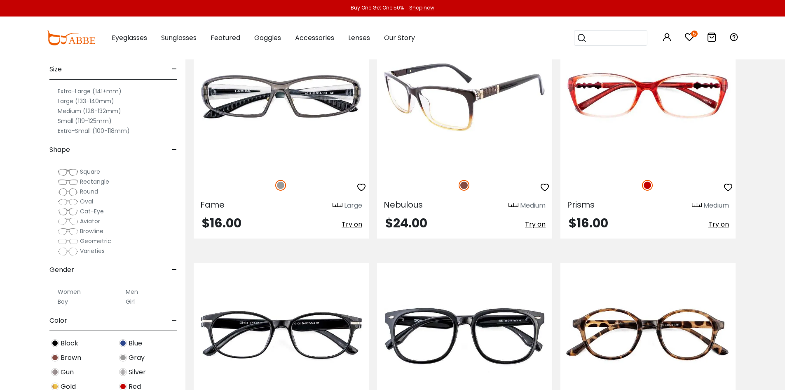
click at [475, 101] on img at bounding box center [464, 98] width 175 height 146
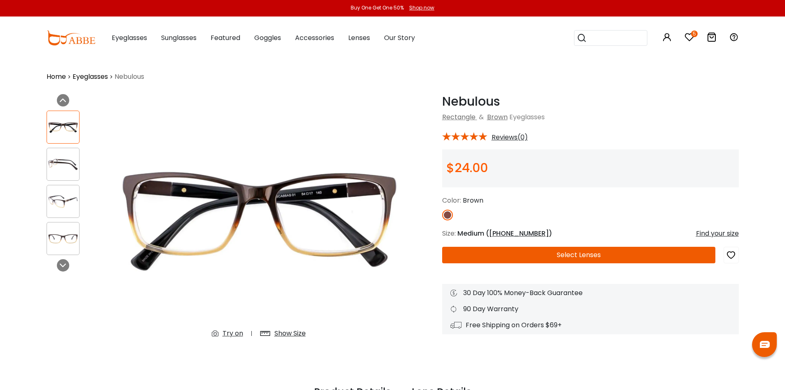
click at [63, 207] on img at bounding box center [63, 201] width 32 height 16
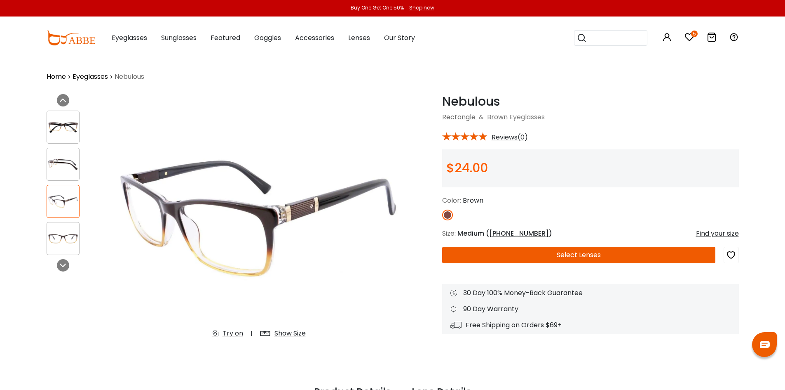
click at [65, 158] on img at bounding box center [63, 164] width 32 height 16
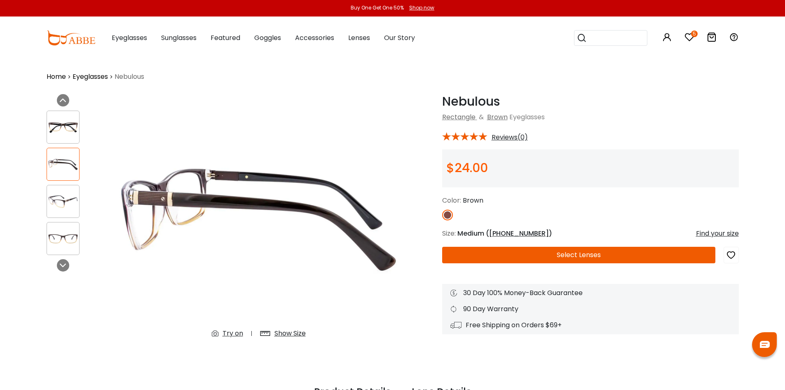
click at [73, 238] on img at bounding box center [63, 238] width 32 height 16
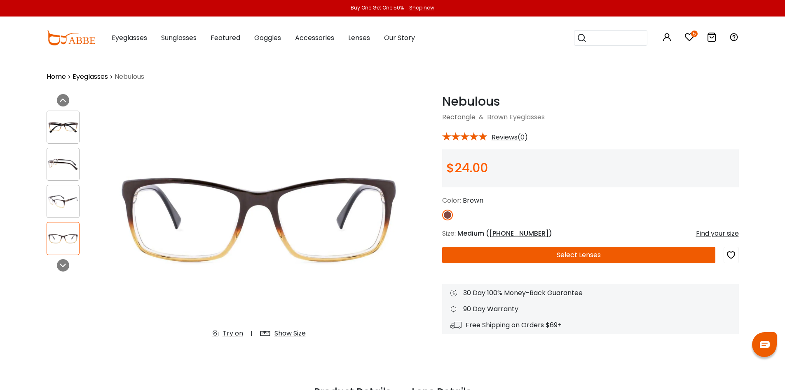
click at [65, 180] on div at bounding box center [63, 164] width 33 height 33
click at [66, 192] on div at bounding box center [63, 201] width 33 height 33
click at [63, 192] on div at bounding box center [63, 201] width 33 height 33
click at [56, 205] on img at bounding box center [63, 201] width 32 height 16
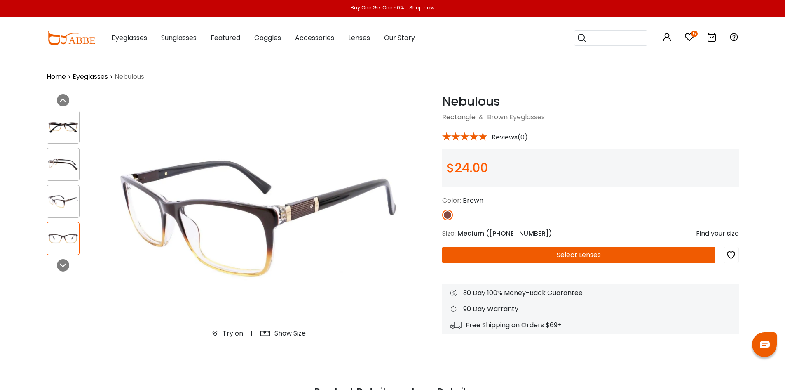
click at [56, 205] on img at bounding box center [63, 201] width 32 height 16
click at [59, 161] on img at bounding box center [63, 164] width 32 height 16
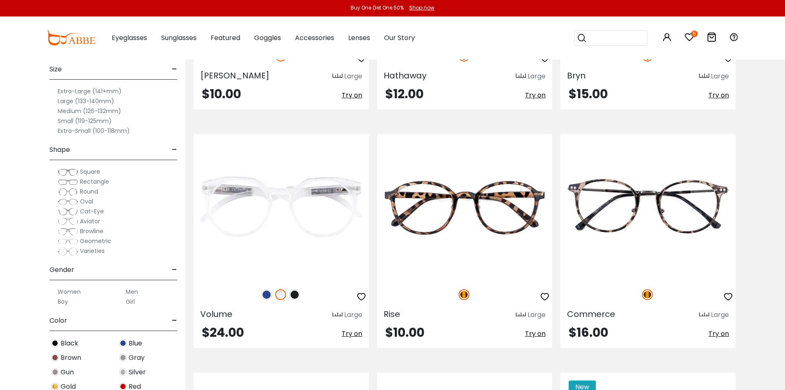
scroll to position [2749, 0]
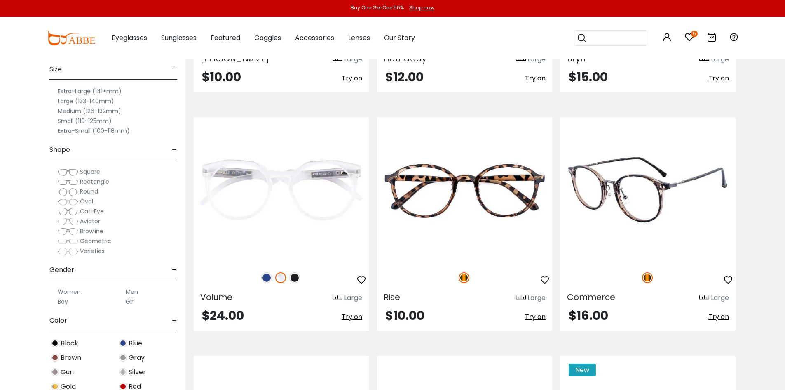
click at [661, 223] on img at bounding box center [648, 190] width 175 height 146
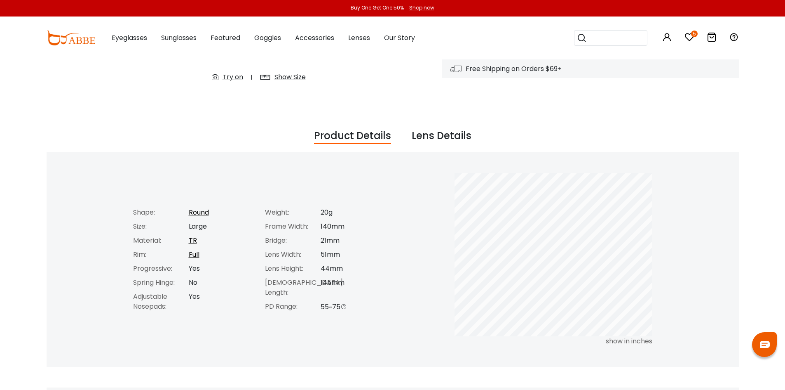
scroll to position [275, 0]
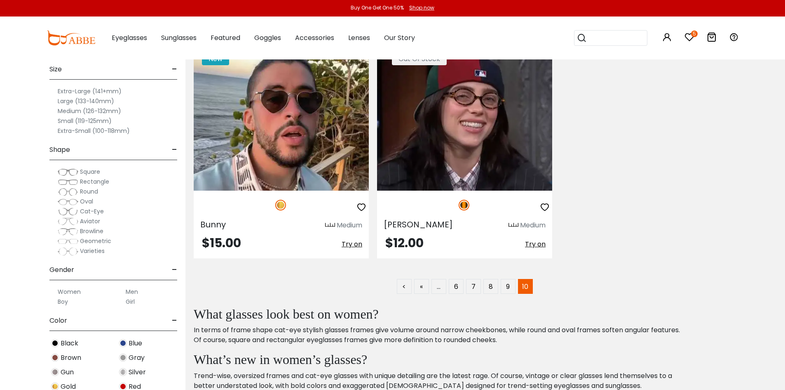
scroll to position [3298, 0]
click at [477, 285] on link "7" at bounding box center [473, 285] width 15 height 15
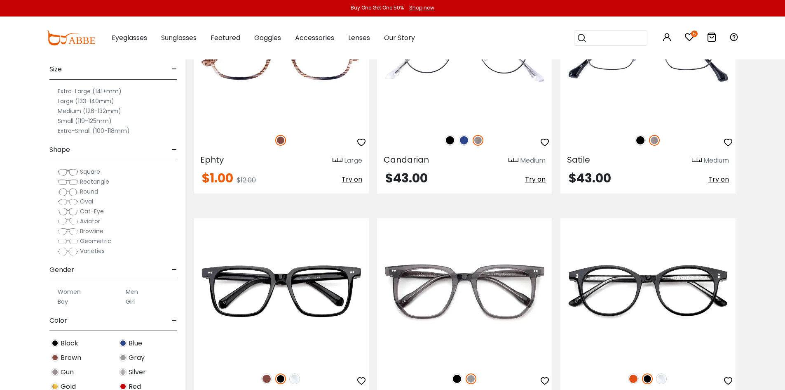
scroll to position [2749, 0]
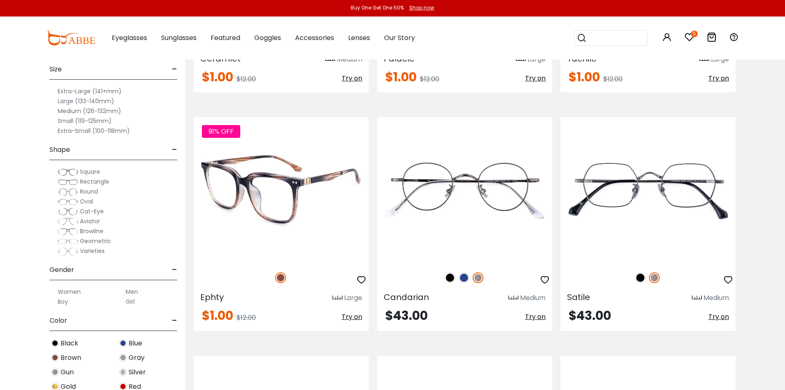
click at [248, 186] on img at bounding box center [281, 190] width 175 height 146
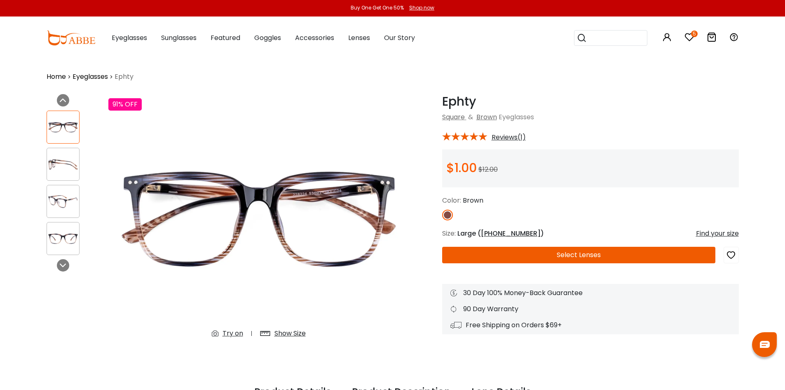
click at [125, 274] on img at bounding box center [258, 219] width 301 height 251
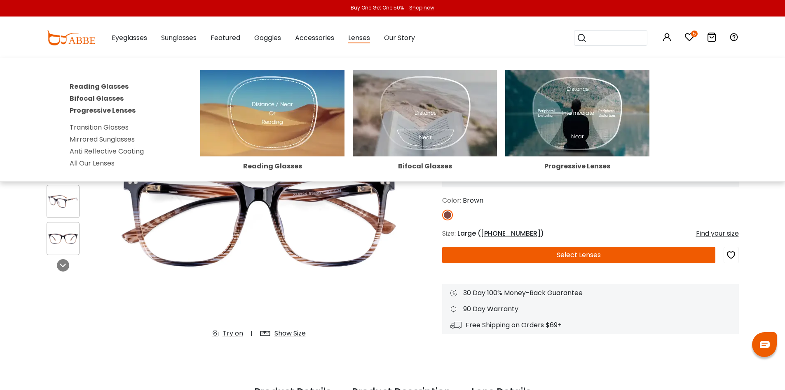
click at [368, 37] on span "Lenses" at bounding box center [359, 38] width 22 height 10
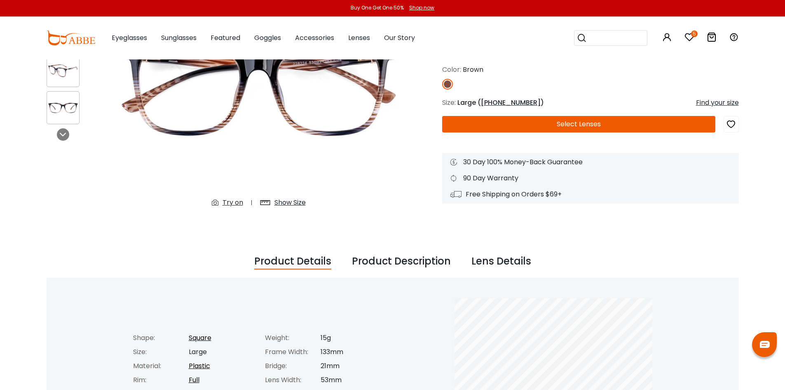
scroll to position [137, 0]
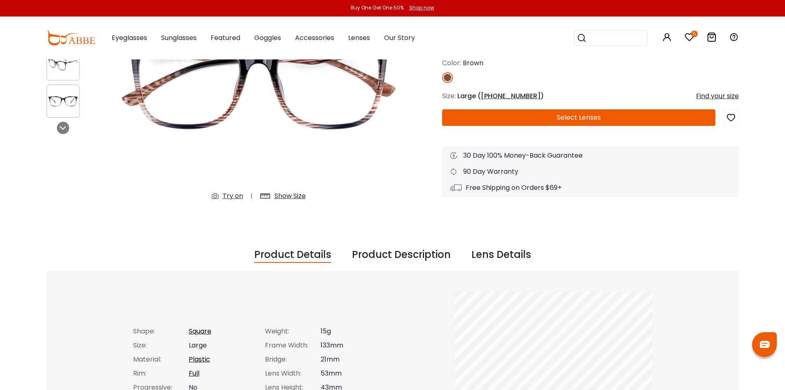
click at [590, 115] on button "Select Lenses" at bounding box center [578, 117] width 273 height 16
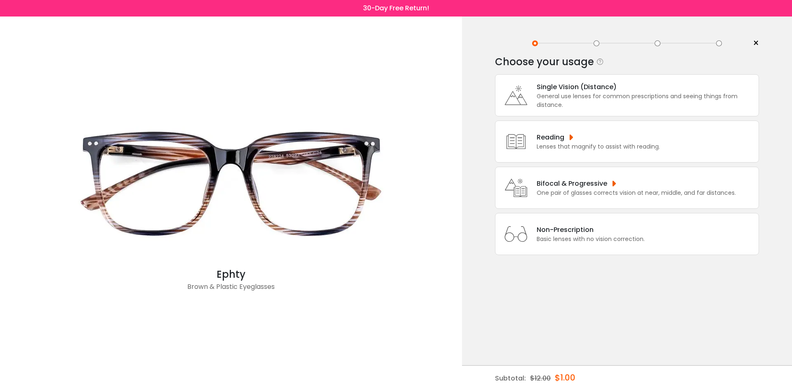
click at [614, 186] on div "Bifocal & Progressive" at bounding box center [635, 183] width 199 height 10
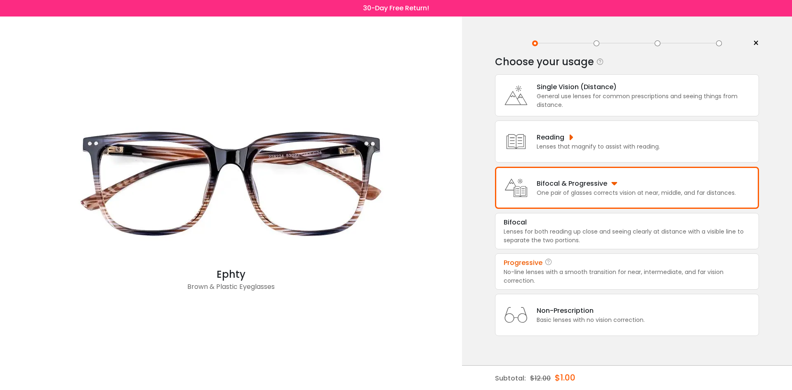
click at [512, 263] on div "Progressive" at bounding box center [522, 263] width 39 height 10
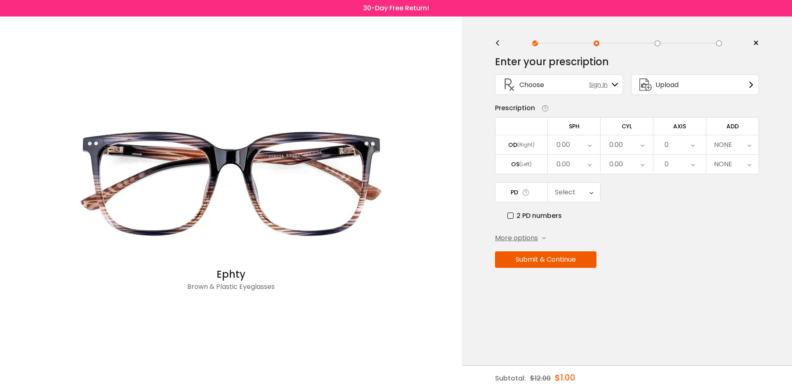
click at [585, 143] on div "0.00" at bounding box center [574, 144] width 52 height 19
click at [573, 163] on li "+3.50" at bounding box center [574, 163] width 52 height 15
click at [589, 145] on icon at bounding box center [590, 144] width 4 height 19
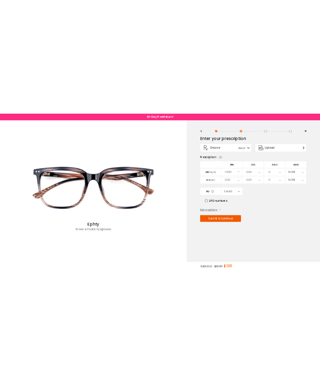
scroll to position [1356, 0]
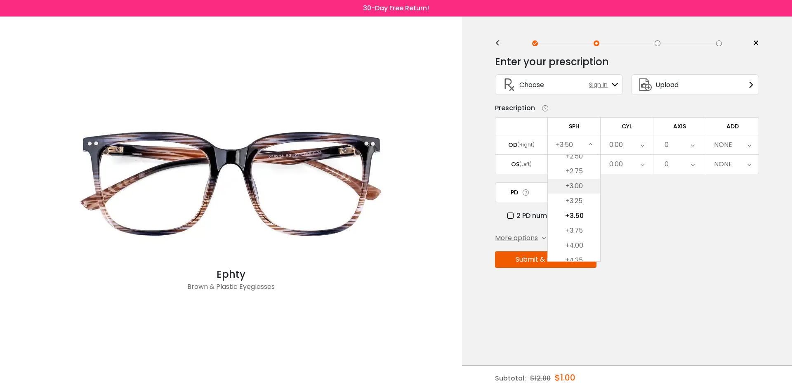
click at [581, 183] on li "+3.00" at bounding box center [574, 186] width 52 height 15
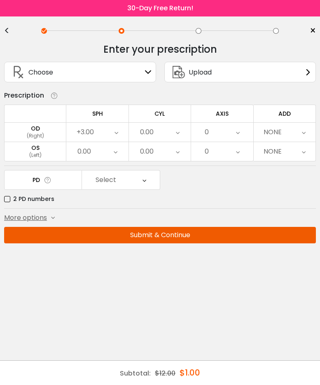
click at [106, 153] on div "0.00" at bounding box center [97, 151] width 62 height 19
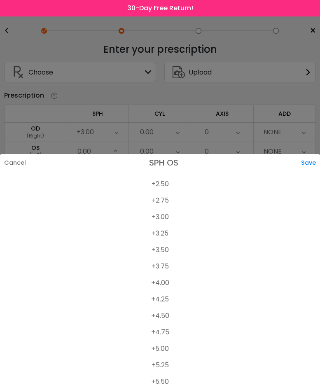
scroll to position [1366, 0]
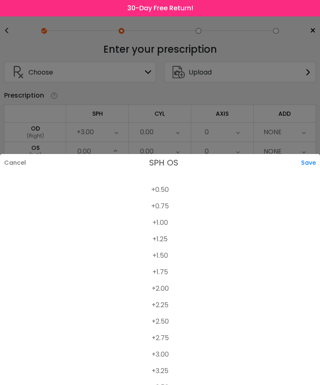
click at [165, 303] on li "+2.25" at bounding box center [160, 305] width 320 height 16
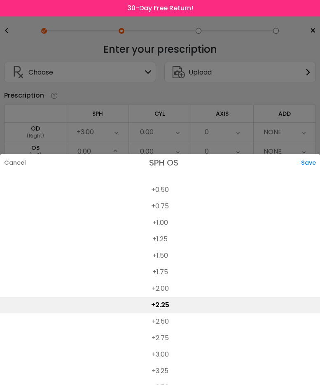
click at [192, 82] on div at bounding box center [160, 192] width 320 height 385
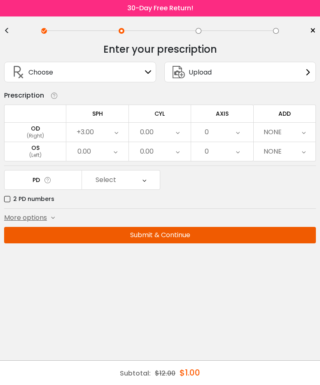
click at [94, 147] on div "0.00" at bounding box center [97, 151] width 62 height 19
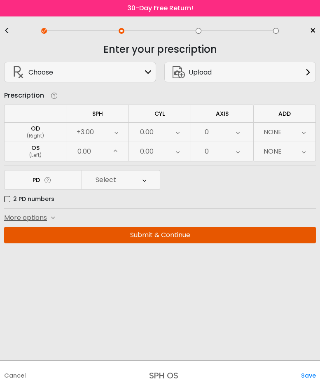
scroll to position [1394, 0]
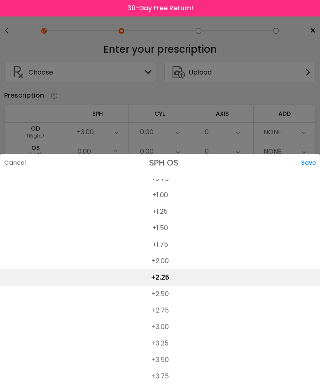
click at [161, 274] on li "+2.25" at bounding box center [160, 278] width 320 height 16
click at [162, 274] on li "+2.25" at bounding box center [160, 278] width 320 height 16
click at [150, 276] on li "+2.25" at bounding box center [160, 278] width 320 height 16
click at [190, 278] on li "+2.25" at bounding box center [160, 278] width 320 height 16
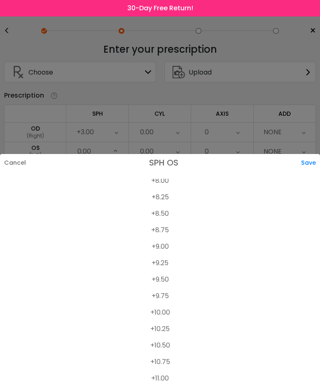
scroll to position [1943, 0]
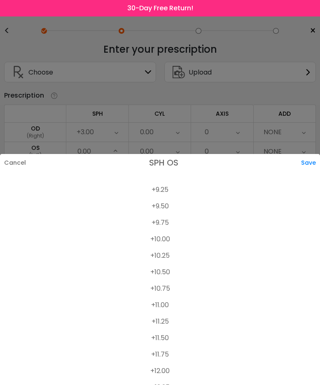
click at [303, 159] on div "Save" at bounding box center [310, 162] width 19 height 17
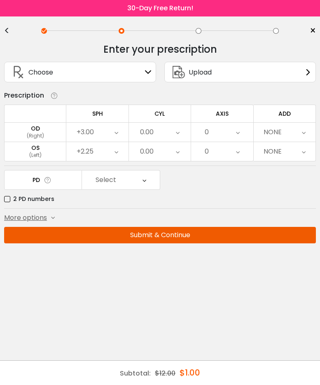
click at [181, 129] on div "0.00" at bounding box center [160, 132] width 62 height 19
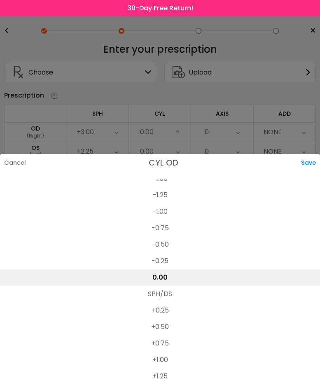
click at [163, 212] on li "-1.00" at bounding box center [160, 212] width 320 height 16
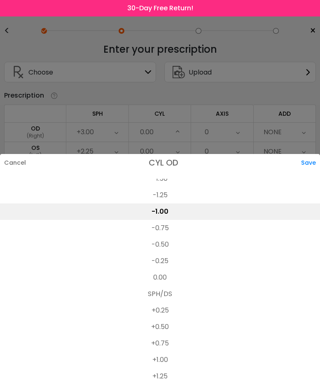
click at [311, 160] on div "Save" at bounding box center [310, 162] width 19 height 17
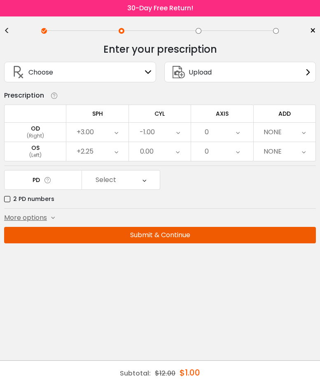
click at [162, 150] on div "0.00" at bounding box center [160, 151] width 62 height 19
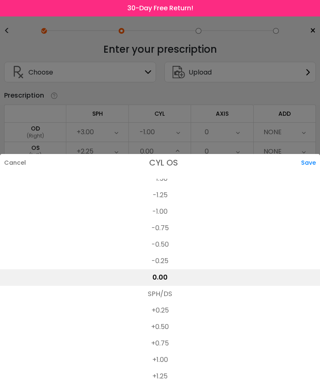
click at [160, 207] on li "-1.00" at bounding box center [160, 212] width 320 height 16
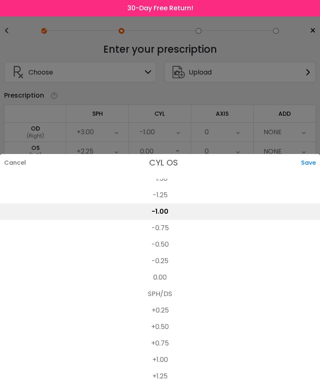
click at [309, 161] on div "Save" at bounding box center [310, 162] width 19 height 17
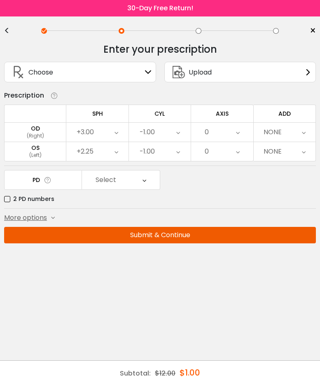
click at [234, 128] on div "0" at bounding box center [222, 132] width 62 height 19
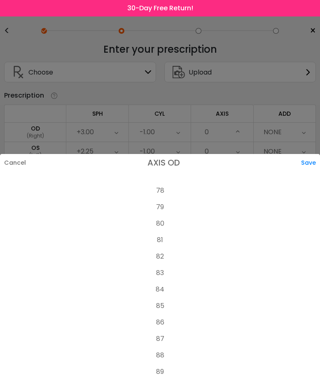
scroll to position [1374, 0]
click at [160, 228] on li "86" at bounding box center [160, 231] width 320 height 16
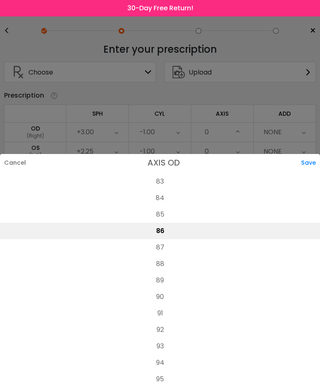
click at [306, 160] on div "Save" at bounding box center [310, 162] width 19 height 17
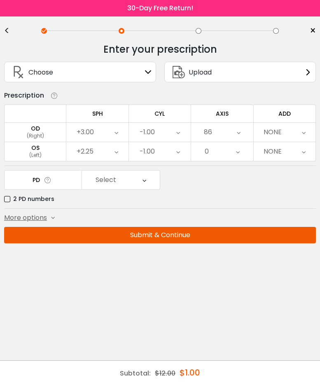
click at [230, 150] on div "0" at bounding box center [222, 151] width 62 height 19
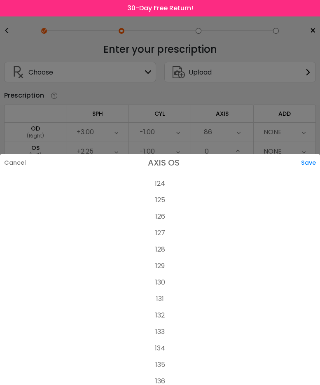
scroll to position [2061, 0]
click at [160, 183] on li "125" at bounding box center [160, 187] width 320 height 16
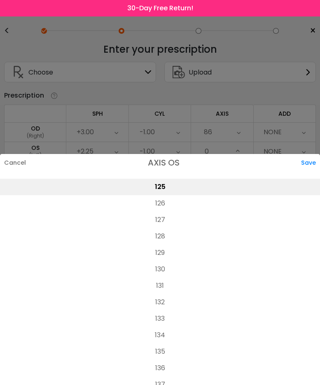
click at [312, 160] on div "Save" at bounding box center [310, 162] width 19 height 17
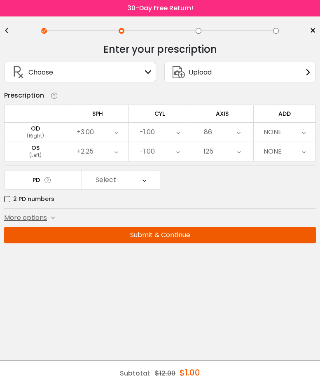
click at [302, 125] on icon at bounding box center [304, 132] width 4 height 19
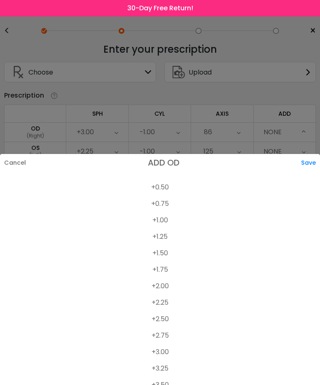
scroll to position [24, 0]
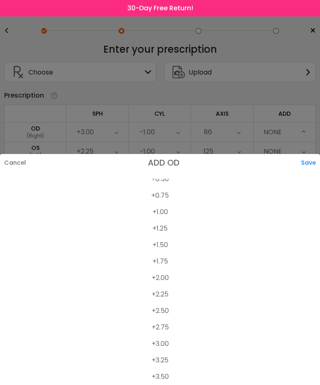
click at [250, 86] on div at bounding box center [160, 192] width 320 height 385
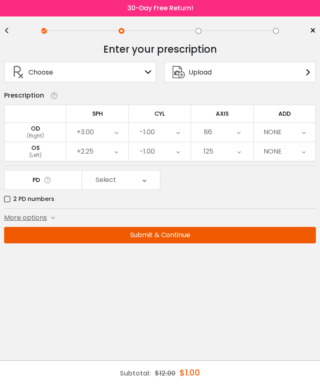
click at [296, 131] on div "NONE" at bounding box center [285, 132] width 62 height 19
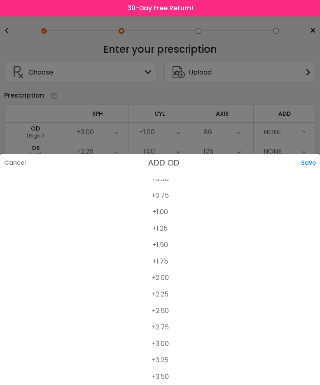
click at [157, 308] on li "+2.50" at bounding box center [160, 311] width 320 height 16
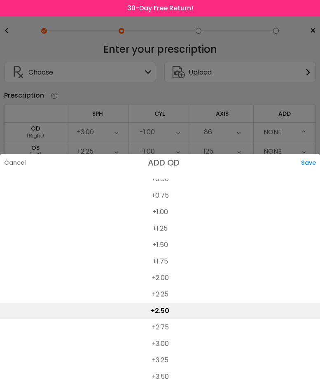
click at [315, 161] on div "Save" at bounding box center [310, 162] width 19 height 17
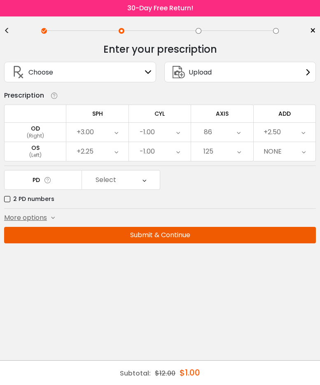
click at [303, 148] on icon at bounding box center [304, 151] width 4 height 19
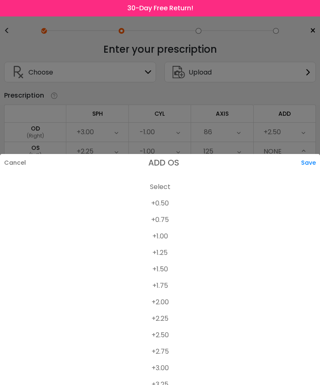
click at [155, 336] on li "+2.50" at bounding box center [160, 335] width 320 height 16
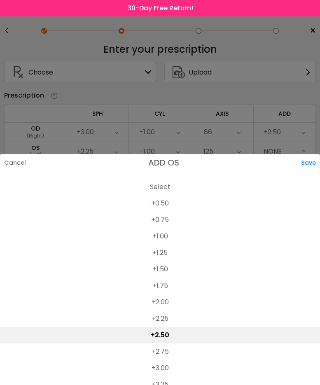
click at [308, 163] on div "Save" at bounding box center [310, 162] width 19 height 17
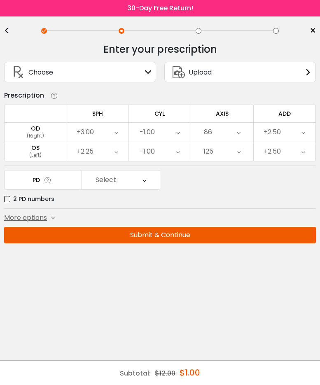
click at [73, 183] on td "PD" at bounding box center [43, 180] width 78 height 20
click at [6, 195] on label "2 PD numbers" at bounding box center [29, 199] width 50 height 10
click at [153, 180] on div "Right PD" at bounding box center [121, 180] width 78 height 19
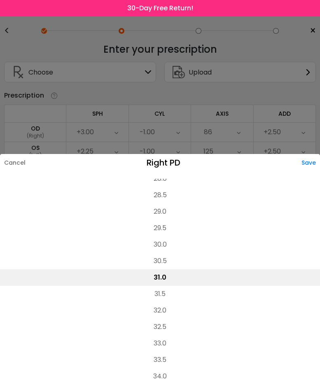
click at [167, 261] on li "30.5" at bounding box center [160, 261] width 320 height 16
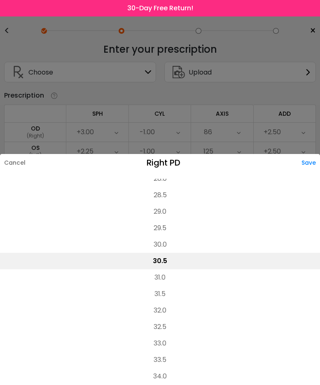
click at [310, 160] on div "Save" at bounding box center [311, 162] width 19 height 17
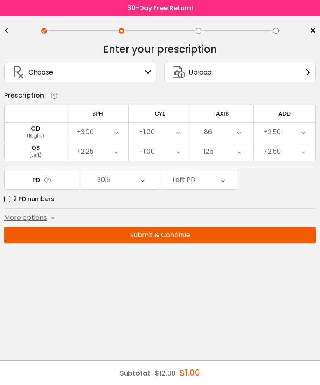
click at [206, 178] on div "Left PD" at bounding box center [199, 180] width 78 height 19
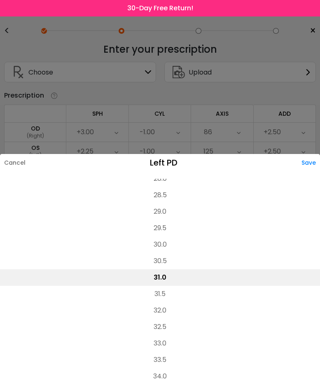
click at [166, 246] on li "30.0" at bounding box center [160, 245] width 320 height 16
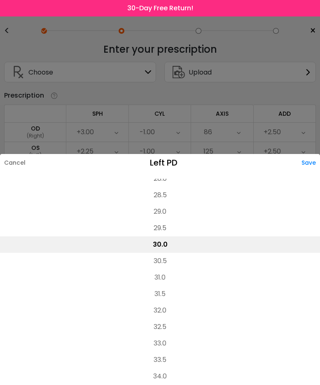
click at [308, 161] on div "Save" at bounding box center [311, 162] width 19 height 17
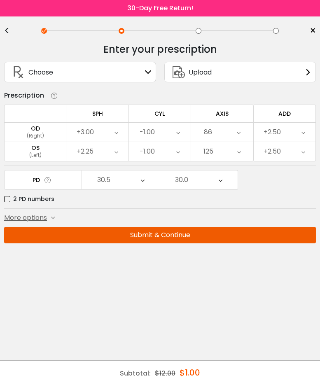
click at [205, 237] on button "Submit & Continue" at bounding box center [160, 235] width 312 height 16
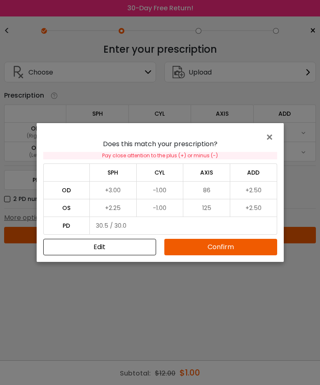
click at [228, 242] on button "Confirm" at bounding box center [221, 247] width 113 height 16
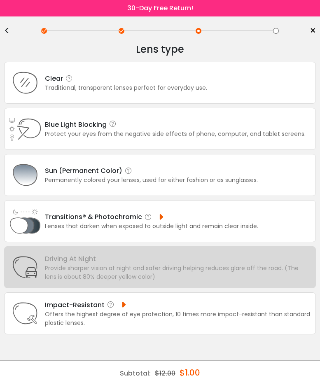
click at [117, 215] on div "Transitions® & Photochromic" at bounding box center [152, 217] width 214 height 10
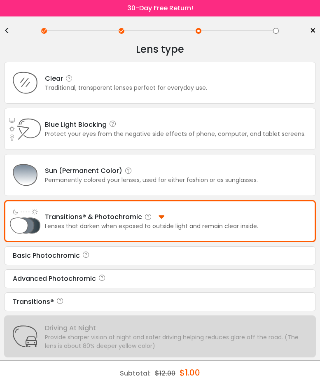
click at [87, 277] on div "Advanced Photochromic" at bounding box center [160, 279] width 295 height 10
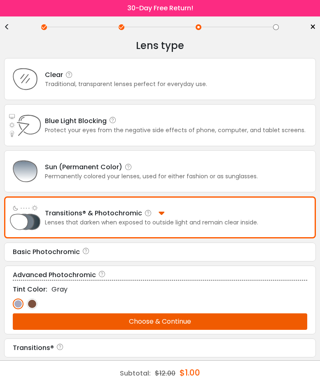
scroll to position [5, 0]
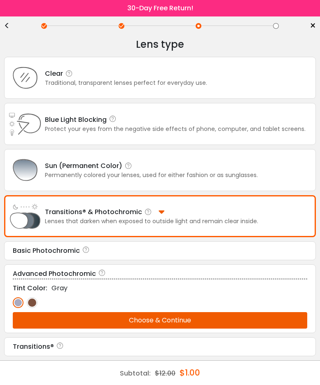
click at [31, 303] on img at bounding box center [32, 303] width 11 height 11
click at [176, 319] on button "Choose & Continue" at bounding box center [160, 321] width 295 height 16
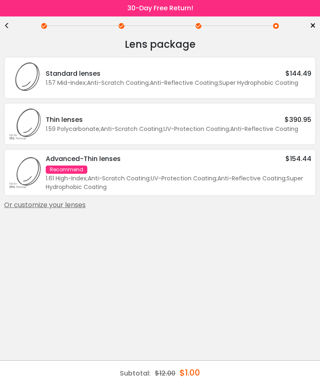
scroll to position [0, 0]
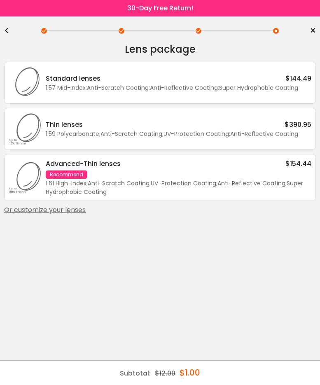
click at [235, 182] on div "1.61 High-Index ; Anti-Scratch Coating ; UV-Protection Coating ; Anti-Reflectiv…" at bounding box center [179, 187] width 266 height 17
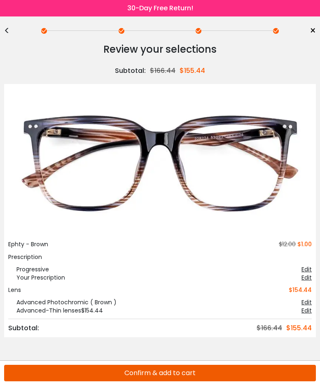
click at [159, 371] on button "Confirm & add to cart" at bounding box center [160, 373] width 312 height 16
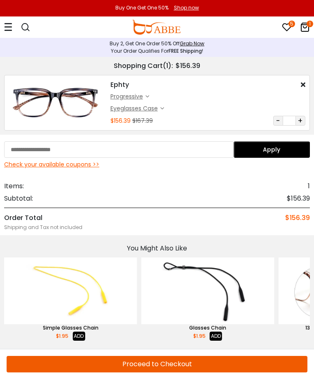
click at [289, 25] on icon "5" at bounding box center [292, 24] width 7 height 7
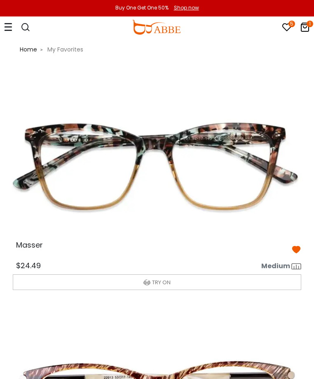
click at [89, 136] on img at bounding box center [157, 166] width 302 height 151
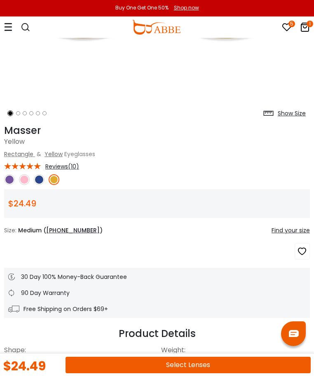
scroll to position [275, 0]
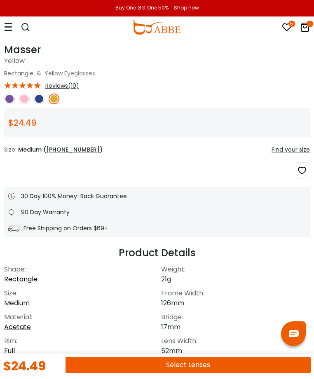
click at [185, 366] on button "Select Lenses" at bounding box center [188, 365] width 245 height 16
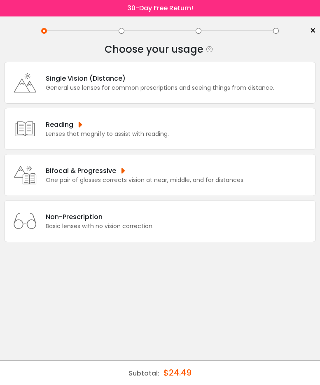
click at [113, 167] on div "Bifocal & Progressive" at bounding box center [145, 171] width 199 height 10
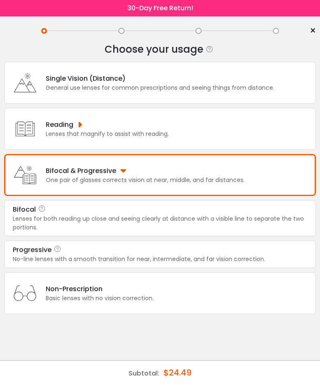
click at [99, 251] on div "Progressive" at bounding box center [160, 250] width 295 height 10
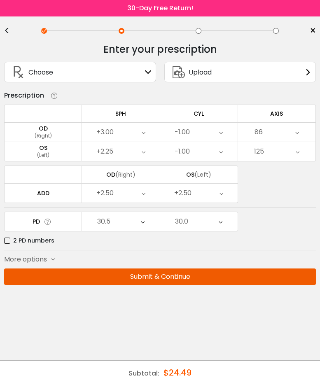
click at [153, 277] on button "Submit & Continue" at bounding box center [160, 277] width 312 height 16
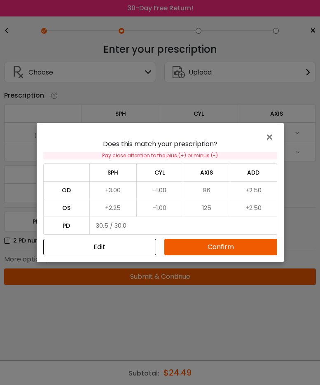
click at [235, 242] on button "Confirm" at bounding box center [221, 247] width 113 height 16
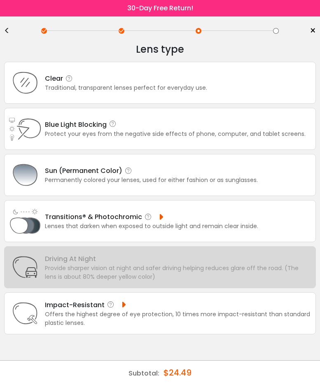
click at [125, 216] on div "Transitions® & Photochromic" at bounding box center [152, 217] width 214 height 10
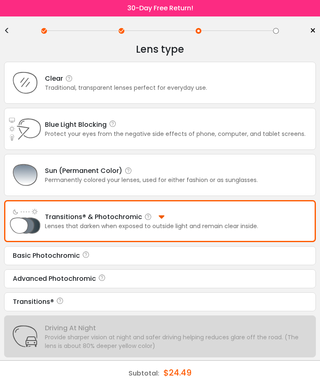
click at [108, 278] on div "Advanced Photochromic" at bounding box center [160, 279] width 295 height 10
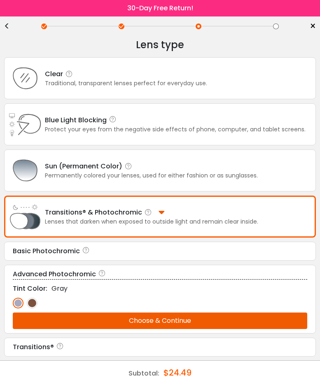
scroll to position [5, 0]
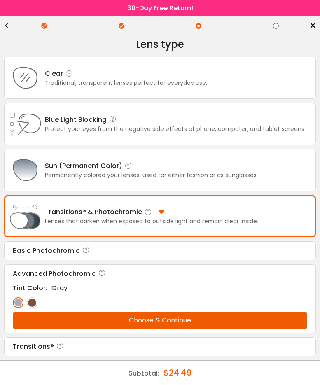
click at [33, 301] on img at bounding box center [32, 303] width 11 height 11
click at [76, 317] on button "Choose & Continue" at bounding box center [160, 321] width 295 height 16
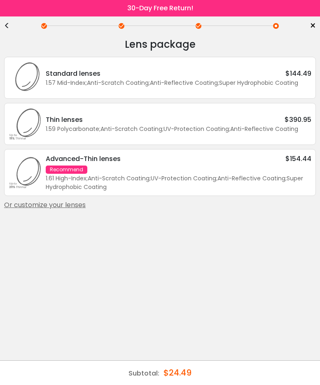
scroll to position [0, 0]
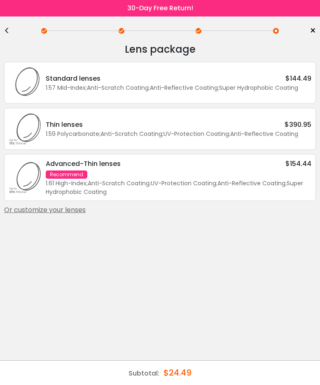
click at [117, 181] on div "1.61 High-Index ; Anti-Scratch Coating ; UV-Protection Coating ; Anti-Reflectiv…" at bounding box center [179, 187] width 266 height 17
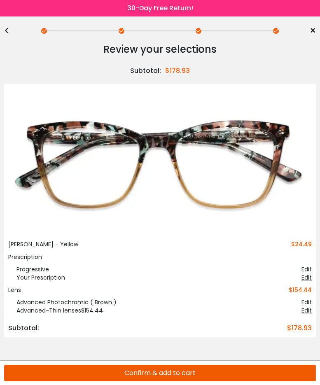
click at [207, 375] on button "Confirm & add to cart" at bounding box center [160, 373] width 312 height 16
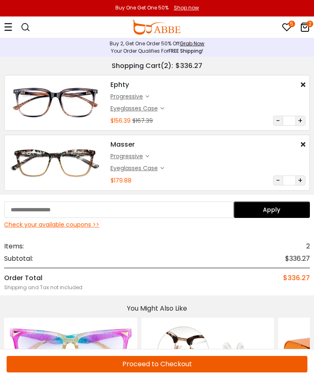
click at [302, 26] on icon at bounding box center [305, 27] width 10 height 10
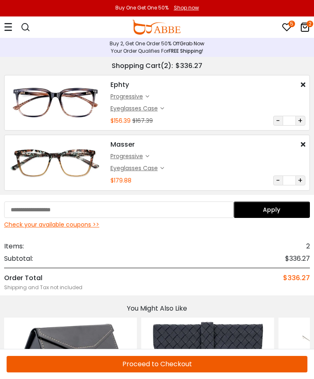
click at [194, 43] on link "Grab Now" at bounding box center [192, 43] width 25 height 7
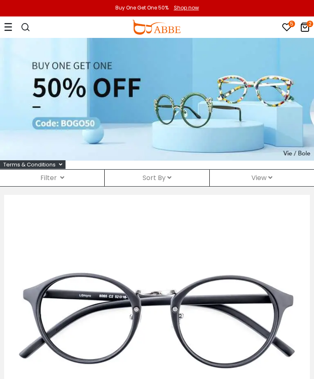
click at [301, 24] on icon at bounding box center [305, 27] width 10 height 10
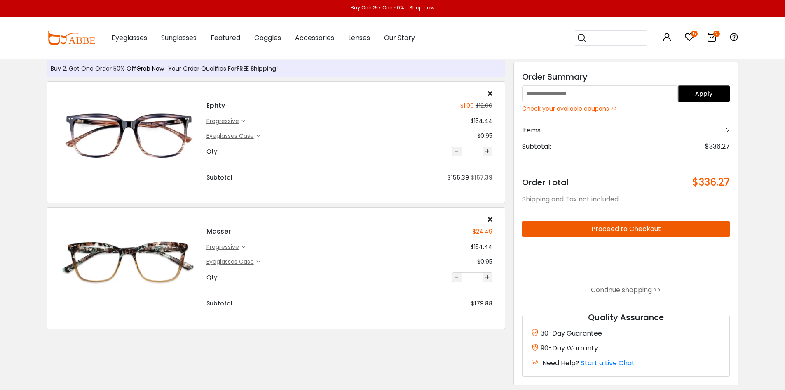
click at [314, 91] on input "text" at bounding box center [600, 93] width 156 height 16
type input "******"
click at [314, 86] on button "Apply" at bounding box center [704, 93] width 52 height 16
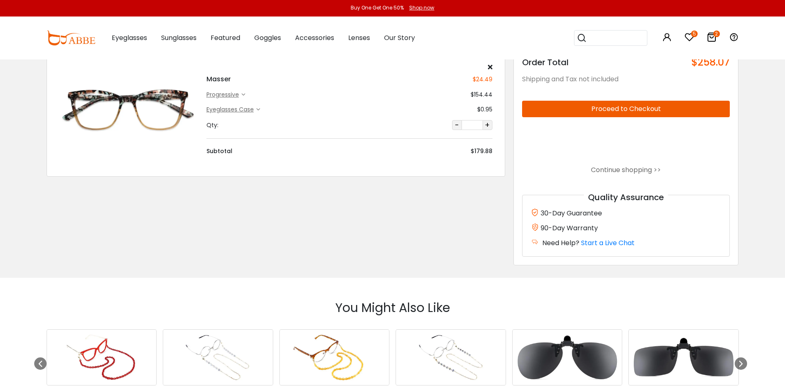
scroll to position [275, 0]
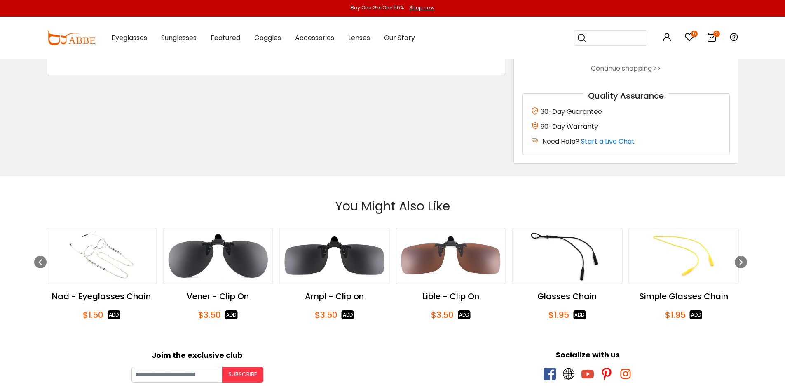
click at [454, 262] on img "21 / 58" at bounding box center [451, 255] width 110 height 55
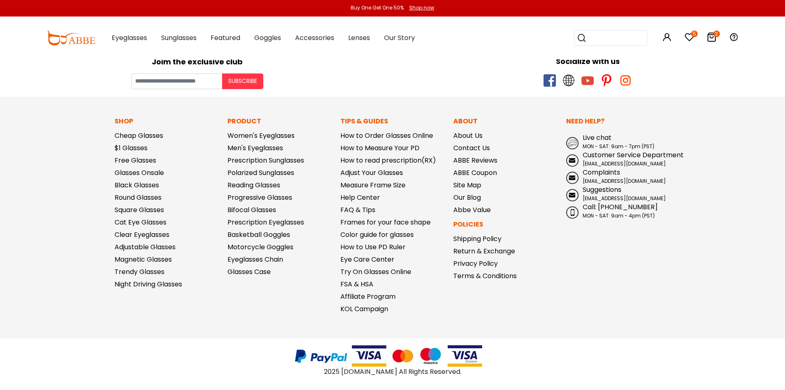
scroll to position [0, 0]
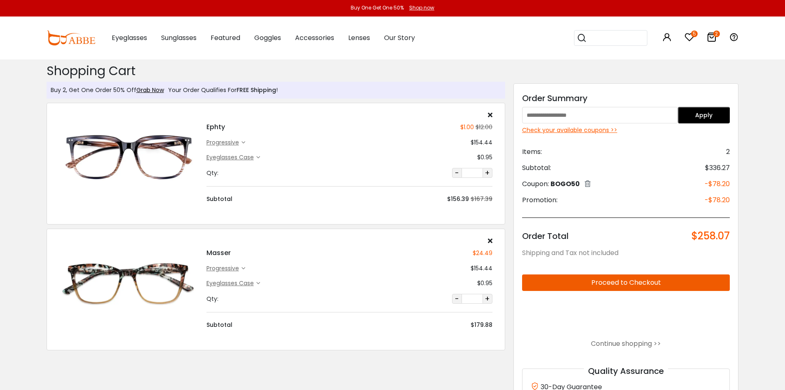
click at [489, 114] on icon at bounding box center [490, 114] width 5 height 7
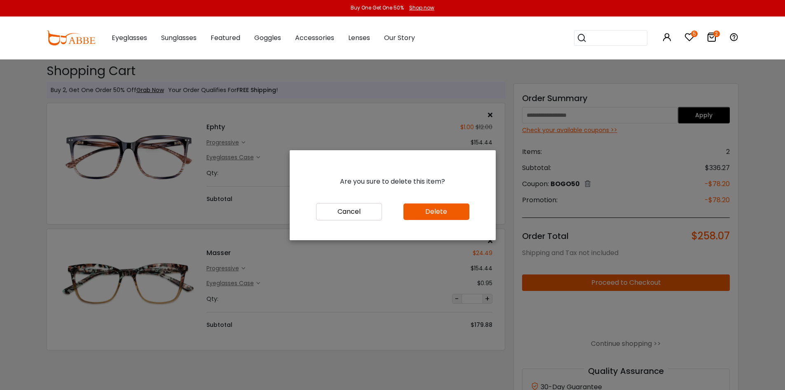
click at [437, 211] on button "Delete" at bounding box center [437, 211] width 66 height 16
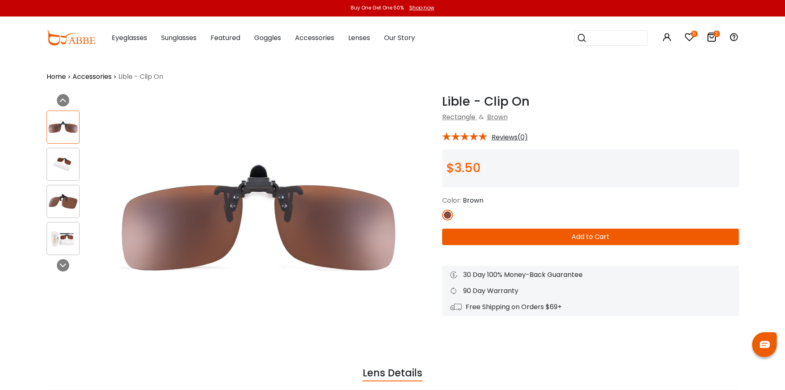
click at [64, 206] on img at bounding box center [63, 201] width 32 height 16
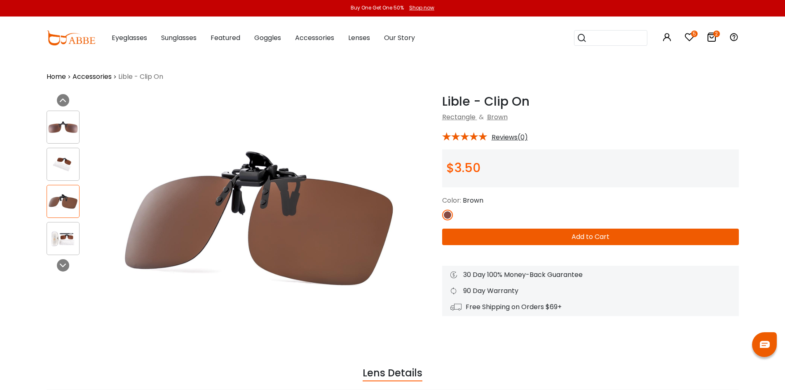
click at [68, 241] on img at bounding box center [63, 238] width 32 height 16
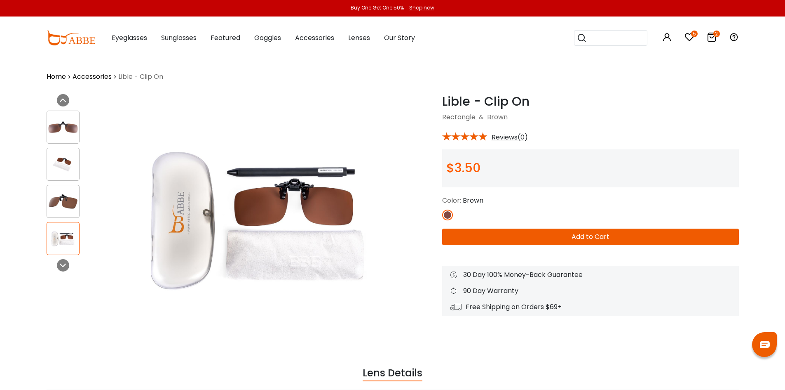
click at [69, 158] on img at bounding box center [63, 164] width 32 height 16
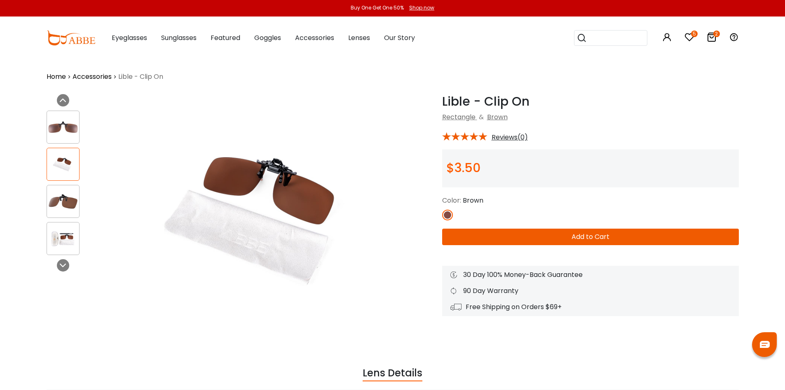
click at [72, 141] on div at bounding box center [63, 126] width 33 height 33
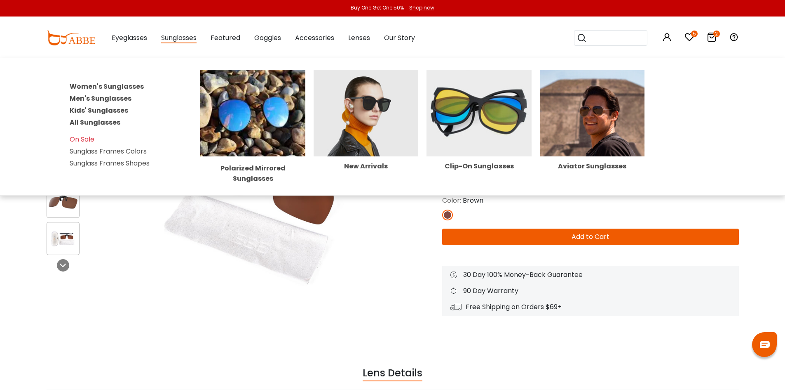
click at [176, 34] on span "Sunglasses" at bounding box center [178, 38] width 35 height 10
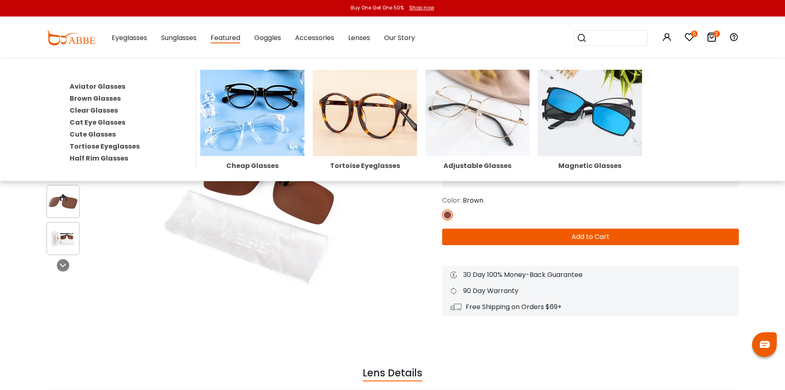
click at [228, 38] on span "Featured" at bounding box center [226, 38] width 30 height 10
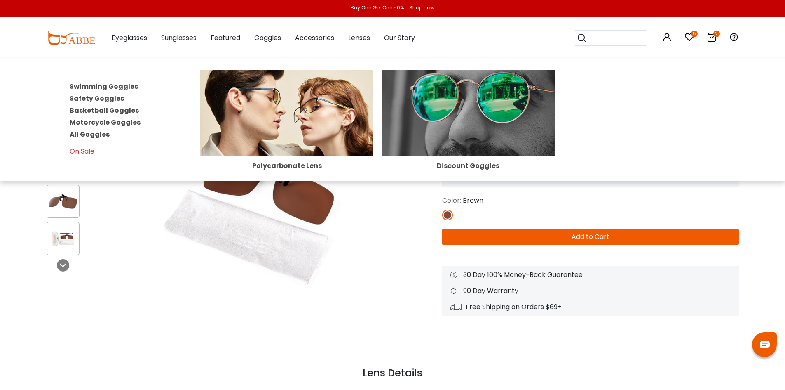
click at [274, 37] on span "Goggles" at bounding box center [267, 38] width 27 height 10
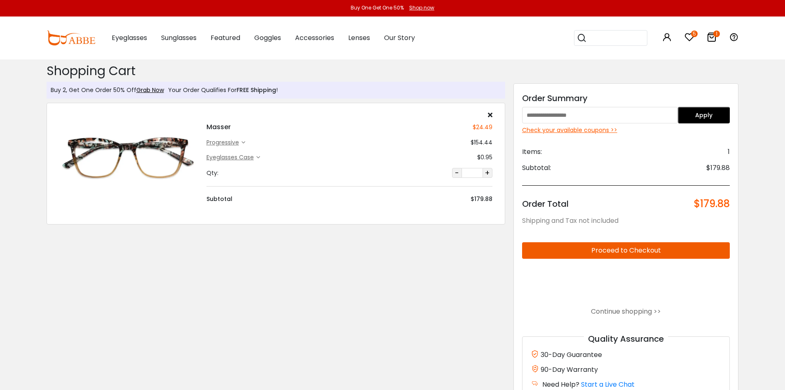
click at [564, 130] on div "Check your available coupons >>" at bounding box center [626, 130] width 208 height 9
click at [566, 127] on div "Check your available coupons >>" at bounding box center [626, 130] width 208 height 9
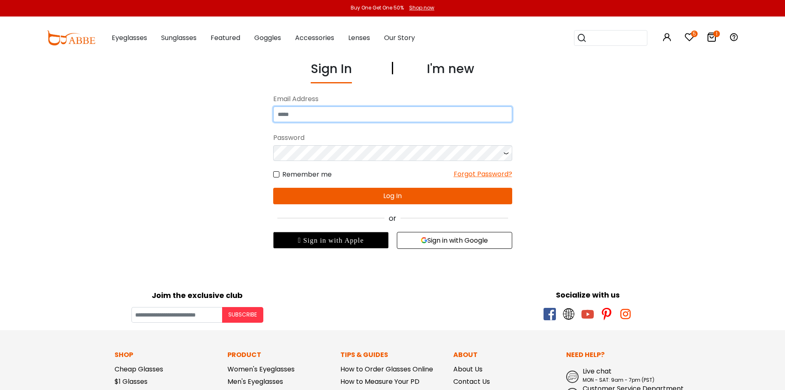
click at [316, 113] on input "email" at bounding box center [392, 114] width 239 height 16
drag, startPoint x: 353, startPoint y: 113, endPoint x: 244, endPoint y: 113, distance: 109.3
click at [244, 113] on div "**********" at bounding box center [392, 153] width 569 height 189
type input "**********"
click at [452, 67] on div "I'm new" at bounding box center [450, 71] width 47 height 24
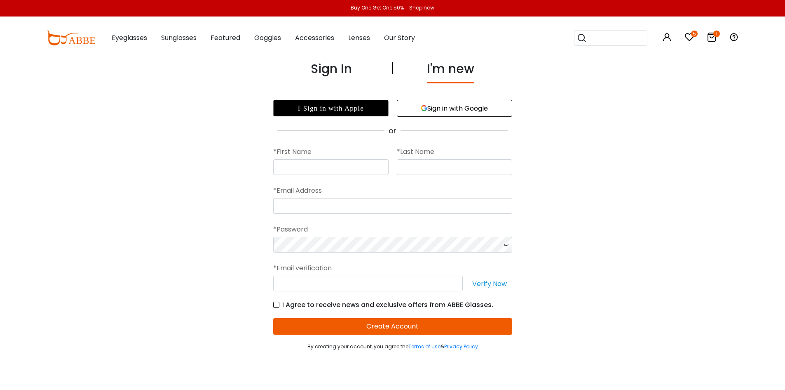
click at [468, 110] on button "Sign in with Google" at bounding box center [454, 108] width 115 height 17
click at [314, 172] on input "text" at bounding box center [330, 167] width 115 height 16
type input "*****"
type input "*********"
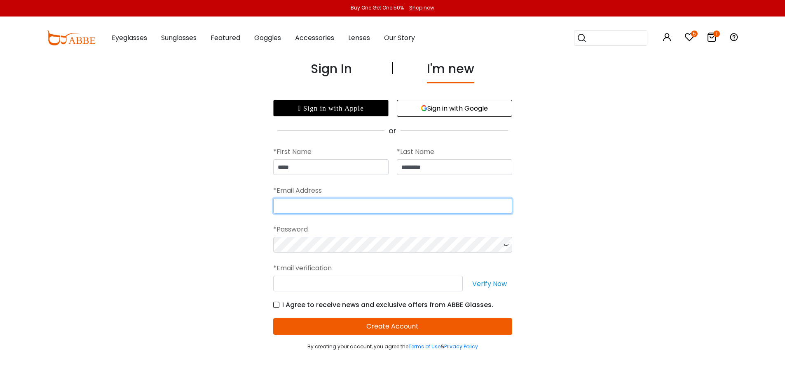
type input "**********"
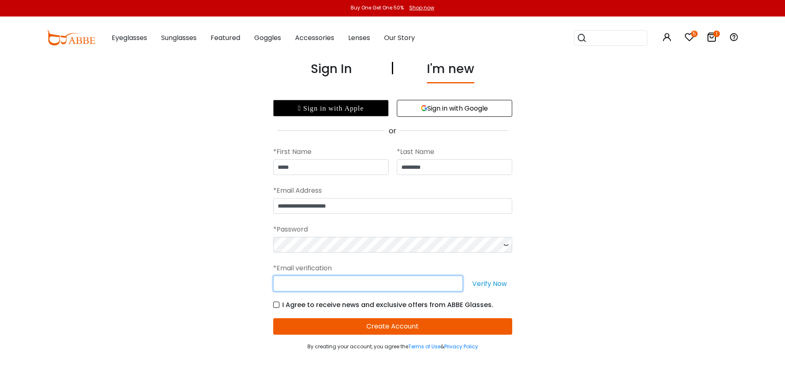
click at [306, 284] on input "text" at bounding box center [368, 283] width 190 height 16
type input "**********"
click at [488, 282] on button "Verify Now" at bounding box center [489, 283] width 45 height 16
click at [391, 326] on button "Create Account" at bounding box center [392, 326] width 239 height 16
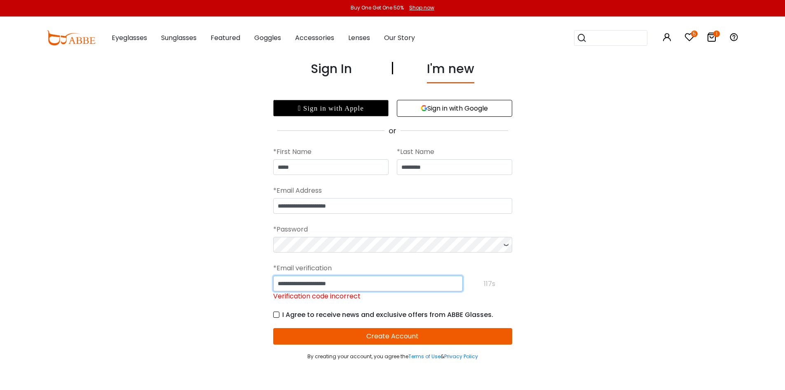
drag, startPoint x: 361, startPoint y: 282, endPoint x: 195, endPoint y: 282, distance: 165.3
click at [195, 282] on div "**********" at bounding box center [392, 209] width 569 height 301
paste input "******"
click at [347, 336] on form "**********" at bounding box center [392, 248] width 239 height 224
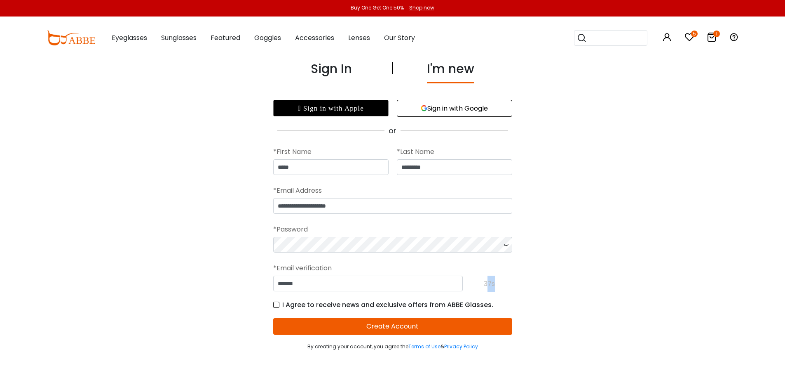
drag, startPoint x: 496, startPoint y: 283, endPoint x: 487, endPoint y: 283, distance: 9.9
click at [487, 283] on div "****** 37s" at bounding box center [392, 283] width 239 height 16
click at [547, 281] on div "**********" at bounding box center [392, 204] width 569 height 291
drag, startPoint x: 504, startPoint y: 284, endPoint x: 456, endPoint y: 282, distance: 47.9
click at [456, 282] on div "****** 35s" at bounding box center [392, 283] width 239 height 16
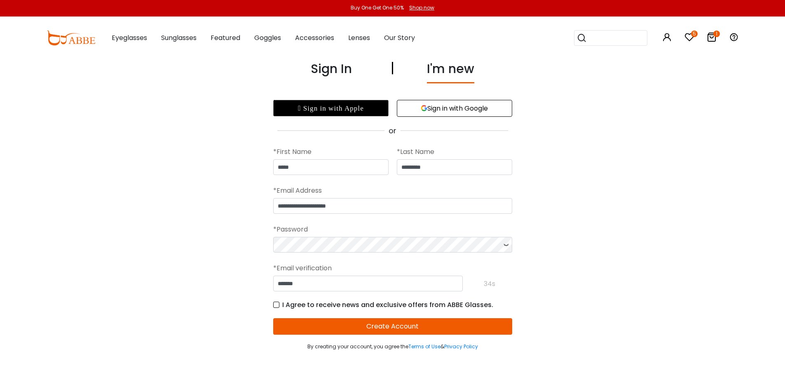
click at [552, 270] on div "**********" at bounding box center [392, 204] width 569 height 291
drag, startPoint x: 496, startPoint y: 280, endPoint x: 478, endPoint y: 284, distance: 18.2
click at [478, 284] on div "****** 32s" at bounding box center [392, 283] width 239 height 16
click at [517, 272] on div "**********" at bounding box center [392, 204] width 569 height 291
click at [499, 280] on div "****** 31s" at bounding box center [392, 283] width 239 height 16
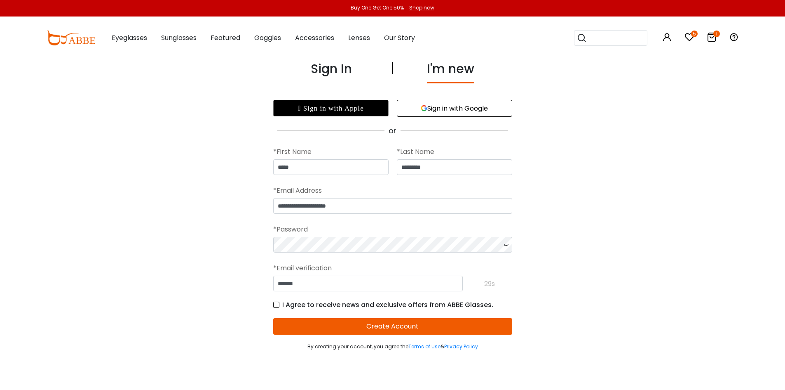
drag, startPoint x: 496, startPoint y: 286, endPoint x: 484, endPoint y: 284, distance: 12.6
click at [484, 284] on div "****** 29s" at bounding box center [392, 283] width 239 height 16
click at [505, 284] on div "****** 29s" at bounding box center [392, 283] width 239 height 16
drag, startPoint x: 496, startPoint y: 284, endPoint x: 468, endPoint y: 283, distance: 28.0
click at [468, 283] on div "****** 28s" at bounding box center [392, 283] width 239 height 16
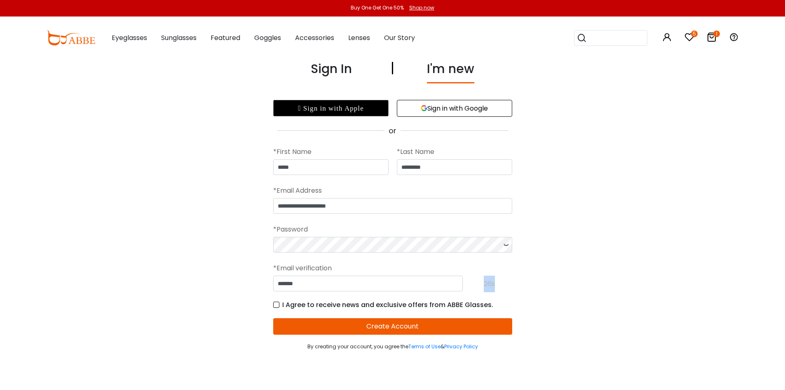
drag, startPoint x: 496, startPoint y: 284, endPoint x: 489, endPoint y: 283, distance: 7.9
click at [484, 284] on div "****** 26s" at bounding box center [392, 283] width 239 height 16
click at [498, 283] on div "****** 25s" at bounding box center [392, 283] width 239 height 16
drag, startPoint x: 497, startPoint y: 283, endPoint x: 473, endPoint y: 286, distance: 23.7
click at [473, 286] on div "****** 24s" at bounding box center [392, 283] width 239 height 16
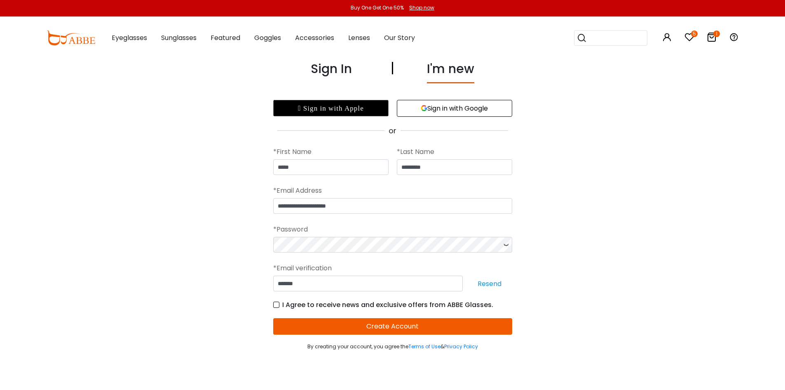
click at [379, 321] on button "Create Account" at bounding box center [392, 326] width 239 height 16
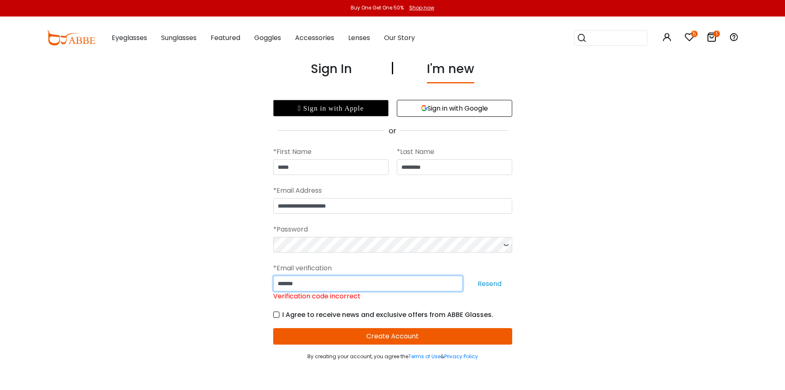
click at [303, 281] on input "******" at bounding box center [368, 283] width 190 height 16
click at [335, 329] on button "Create Account" at bounding box center [392, 336] width 239 height 16
click at [509, 275] on div "*Email verification" at bounding box center [392, 268] width 239 height 15
click at [501, 283] on button "Resend" at bounding box center [489, 283] width 45 height 16
click at [493, 282] on div "****** Verification code incorrect [GEOGRAPHIC_DATA]" at bounding box center [392, 288] width 239 height 26
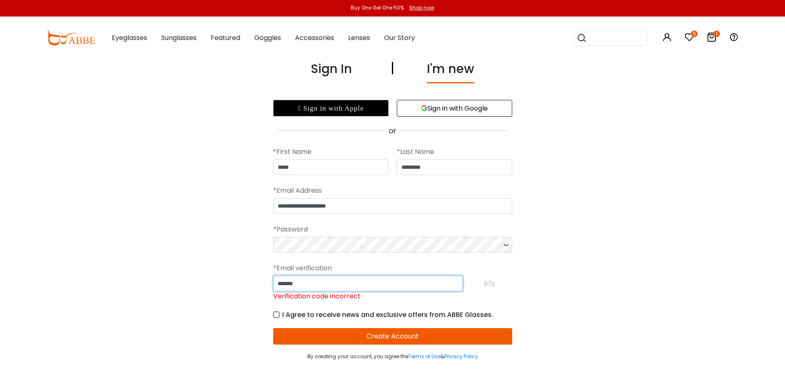
click at [312, 287] on input "******" at bounding box center [368, 283] width 190 height 16
type input "*"
paste input "******"
type input "******"
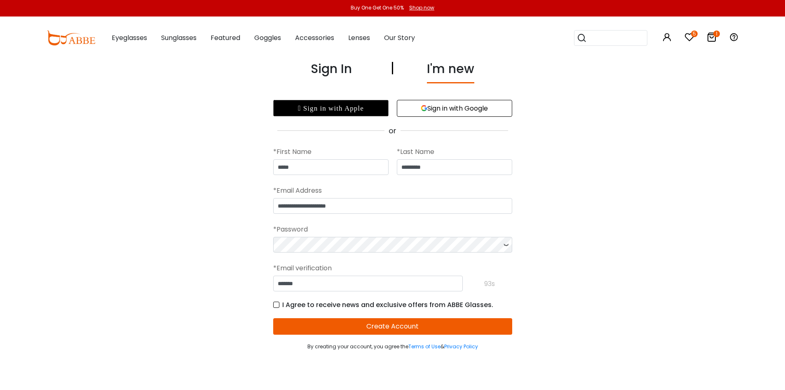
click at [393, 332] on button "Create Account" at bounding box center [392, 326] width 239 height 16
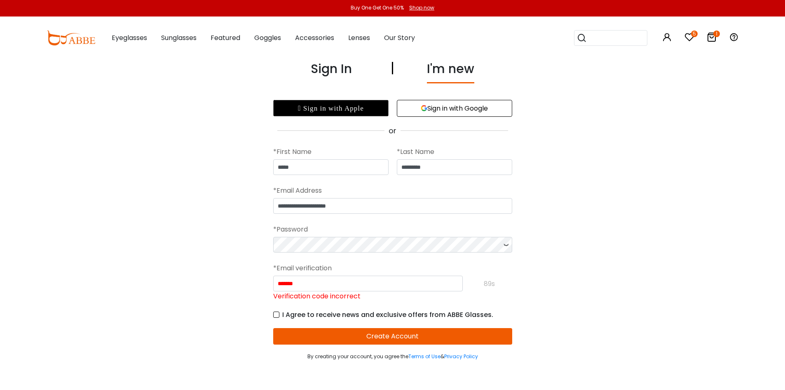
click at [276, 315] on label "I Agree to receive news and exclusive offers from ABBE Glasses." at bounding box center [383, 314] width 220 height 10
click at [346, 334] on button "Create Account" at bounding box center [392, 336] width 239 height 16
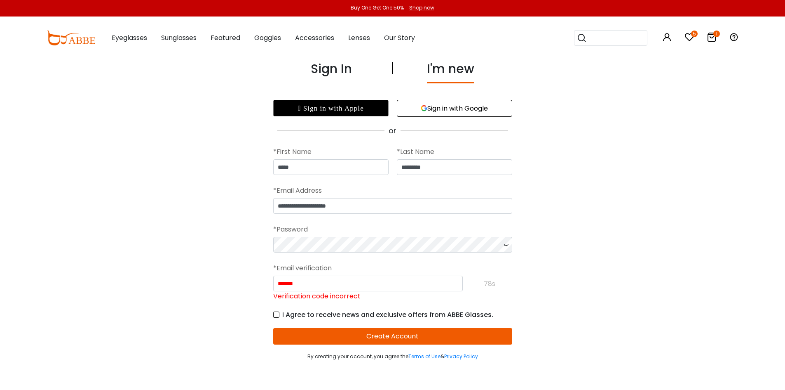
click at [278, 317] on label "I Agree to receive news and exclusive offers from ABBE Glasses." at bounding box center [383, 314] width 220 height 10
click at [303, 283] on input "******" at bounding box center [368, 283] width 190 height 16
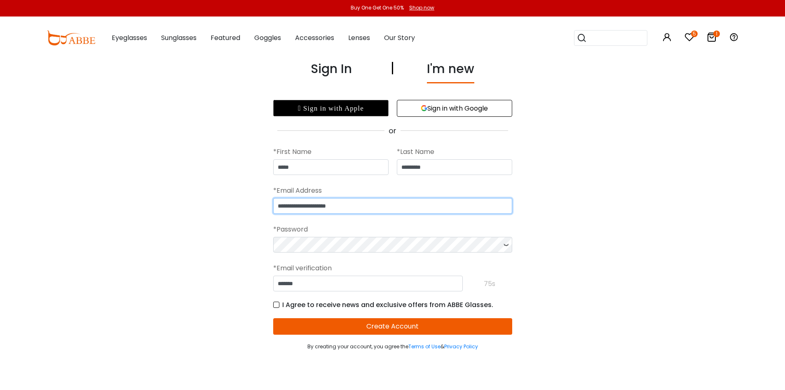
drag, startPoint x: 374, startPoint y: 204, endPoint x: 175, endPoint y: 197, distance: 198.5
click at [175, 197] on div "**********" at bounding box center [392, 204] width 569 height 291
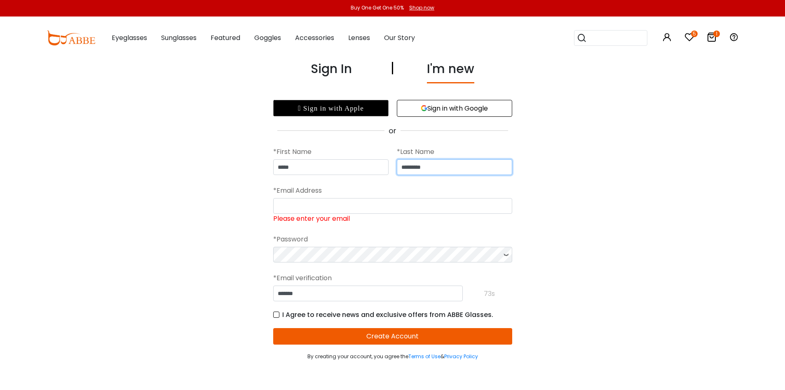
drag, startPoint x: 468, startPoint y: 168, endPoint x: 195, endPoint y: 157, distance: 273.2
click at [186, 162] on div "**********" at bounding box center [392, 209] width 569 height 301
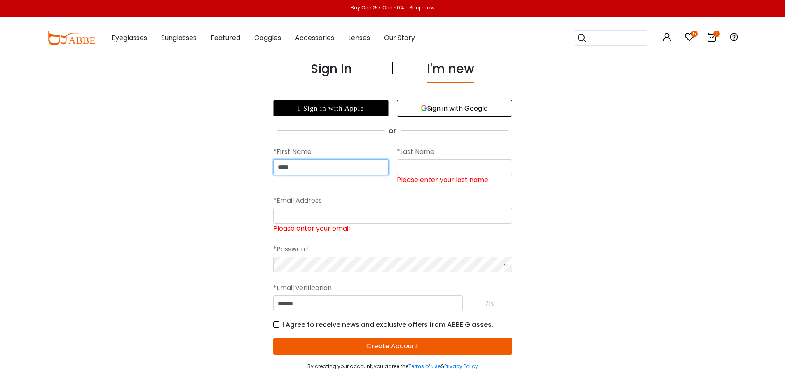
drag, startPoint x: 282, startPoint y: 169, endPoint x: 174, endPoint y: 169, distance: 108.4
click at [174, 169] on div "**********" at bounding box center [392, 214] width 569 height 310
